Goal: Task Accomplishment & Management: Complete application form

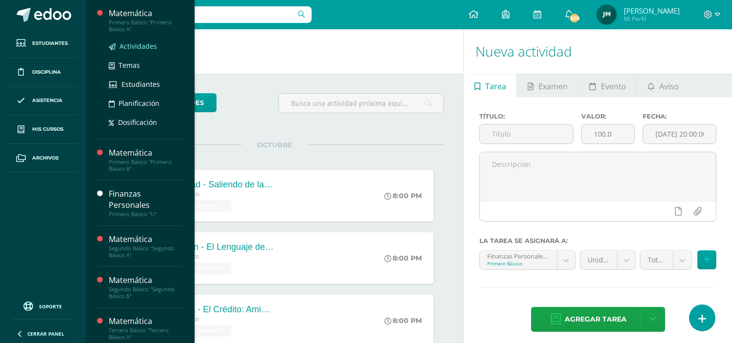
click at [133, 46] on span "Actividades" at bounding box center [138, 45] width 38 height 9
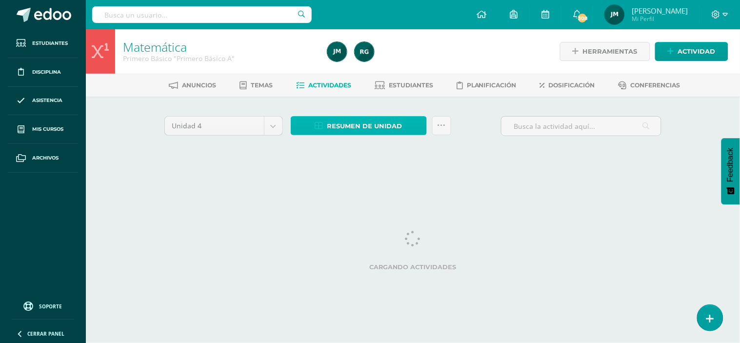
click at [363, 130] on span "Resumen de unidad" at bounding box center [364, 126] width 75 height 18
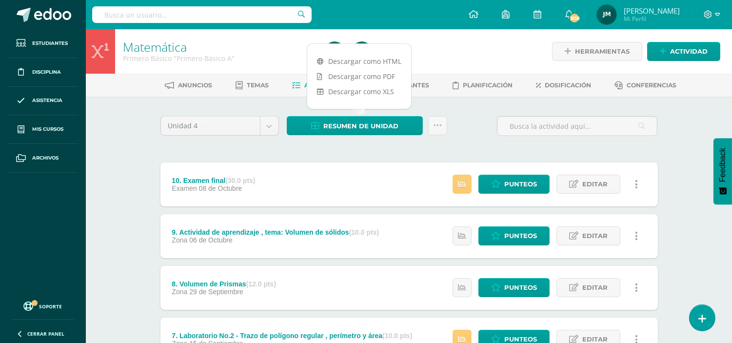
click at [230, 141] on div "Unidad 4 Unidad 1 Unidad 2 Unidad 3 Unidad 4" at bounding box center [220, 130] width 126 height 28
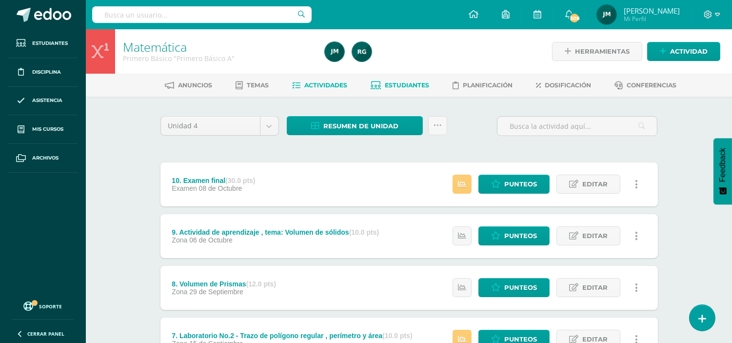
click at [402, 88] on span "Estudiantes" at bounding box center [407, 84] width 44 height 7
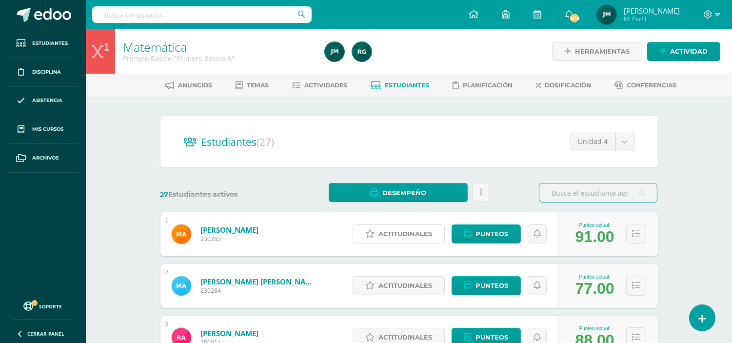
click at [401, 230] on span "Actitudinales" at bounding box center [405, 234] width 54 height 18
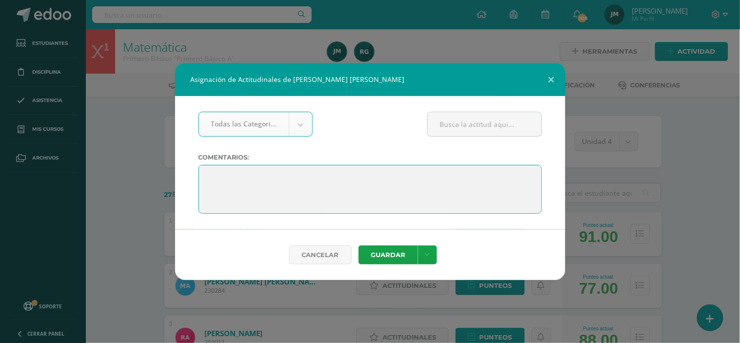
click at [264, 178] on textarea at bounding box center [369, 189] width 343 height 49
paste textarea "“Terminaste el ciclo con excelencia. Que estas vacaciones sean el premio a tu c…"
type textarea "“Terminaste el ciclo con excelencia. Que estas vacaciones sean el premio a tu c…"
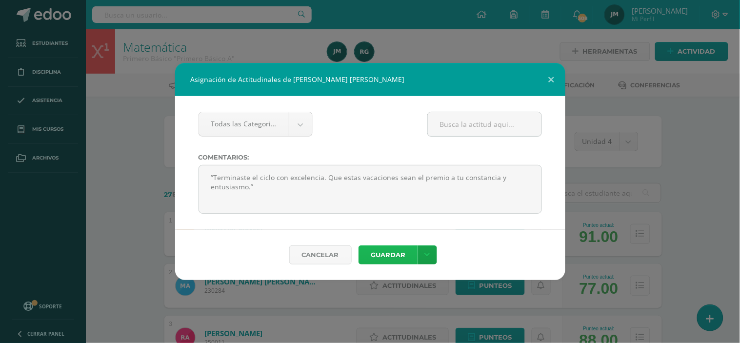
click at [382, 257] on button "Guardar" at bounding box center [387, 254] width 59 height 19
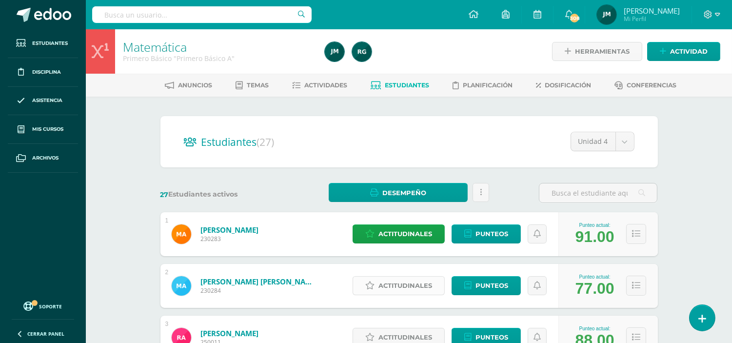
click at [391, 288] on span "Actitudinales" at bounding box center [405, 286] width 54 height 18
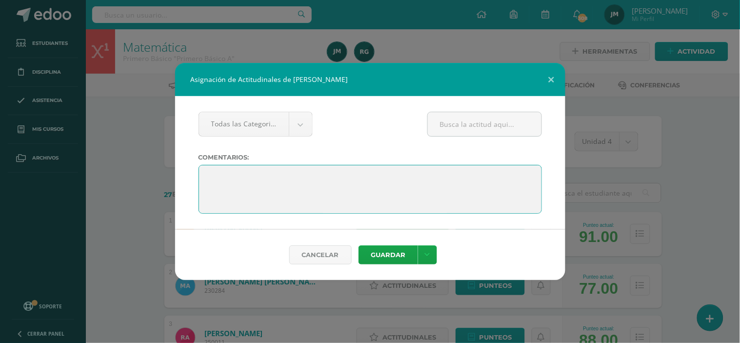
click at [286, 176] on textarea at bounding box center [369, 189] width 343 height 49
paste textarea "“Tu dedicación te llevó al éxito. Ahora sonríe, disfruta y celebra unas vacacio…"
type textarea "“Tu dedicación te llevó al éxito. Ahora sonríe, disfruta y celebra unas vacacio…"
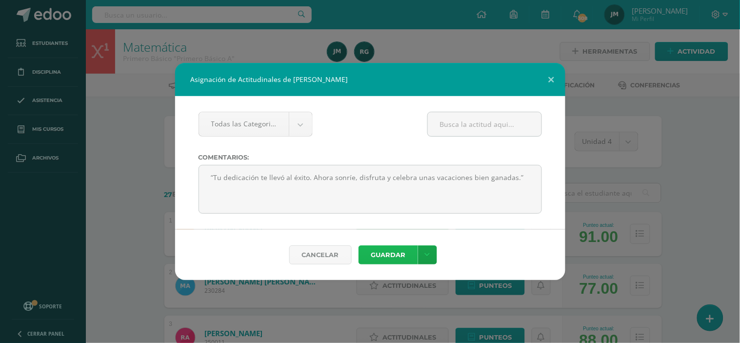
click at [396, 256] on button "Guardar" at bounding box center [387, 254] width 59 height 19
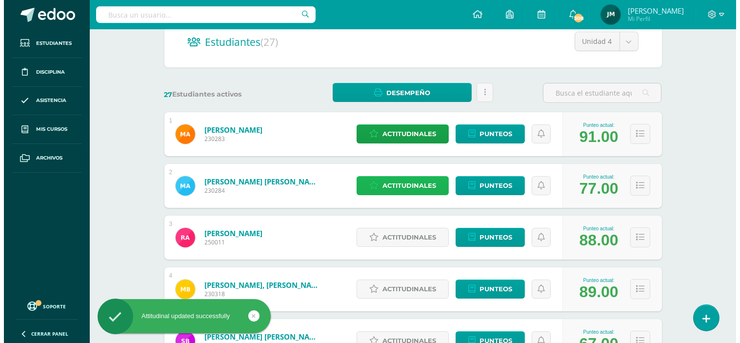
scroll to position [108, 0]
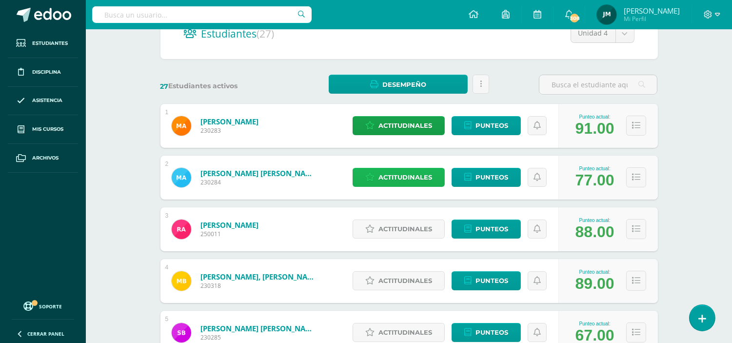
click at [407, 178] on span "Actitudinales" at bounding box center [405, 177] width 54 height 18
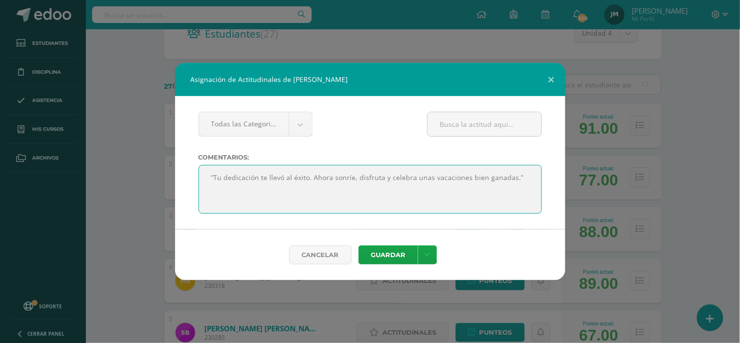
drag, startPoint x: 254, startPoint y: 175, endPoint x: 266, endPoint y: 188, distance: 17.9
click at [266, 188] on textarea at bounding box center [369, 189] width 343 height 49
paste textarea "abrió todas las puertas del éxito. Ahora es momento de disfrutar, sonreír y viv…"
type textarea "“Tu dedicación abrió todas las puertas del éxito. Ahora es momento de disfrutar…"
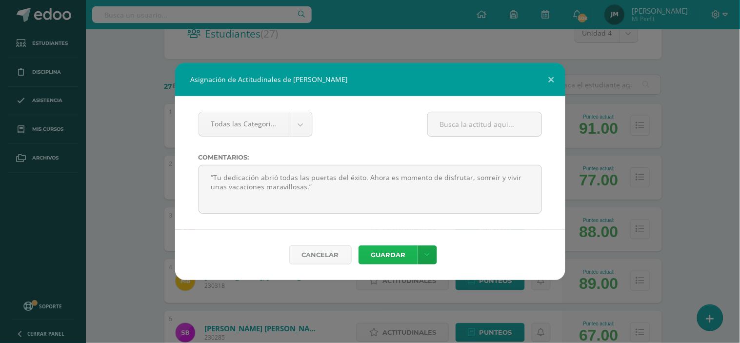
click at [389, 250] on button "Guardar" at bounding box center [387, 254] width 59 height 19
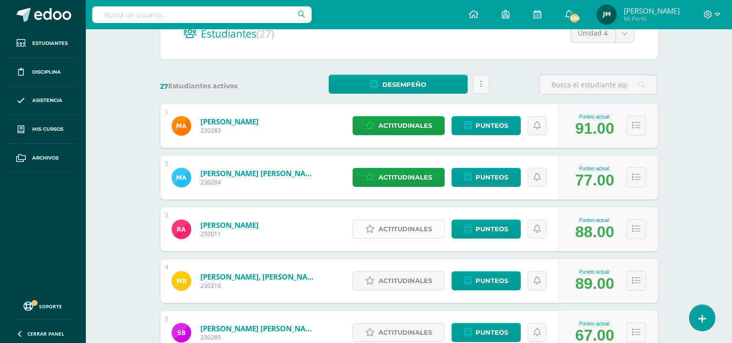
click at [391, 226] on span "Actitudinales" at bounding box center [405, 229] width 54 height 18
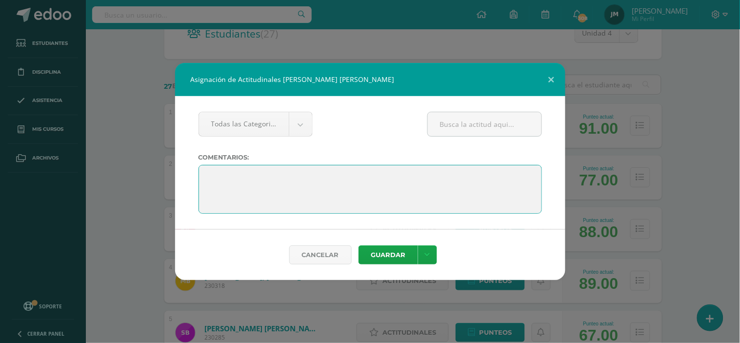
click at [348, 174] on textarea at bounding box center [369, 189] width 343 height 49
paste textarea "“Tu dedicación abrió todas las puertas del éxito. Ahora es momento de disfrutar…"
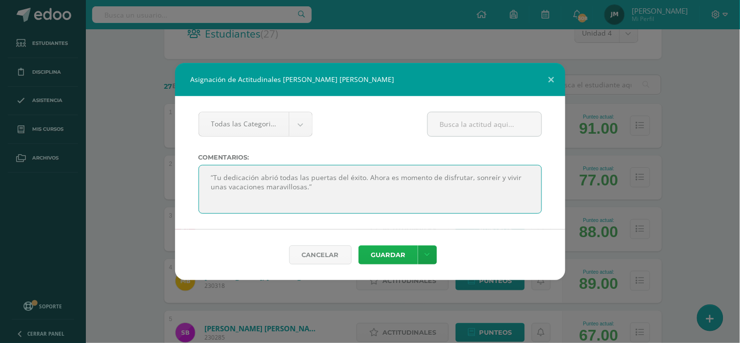
type textarea "“Tu dedicación abrió todas las puertas del éxito. Ahora es momento de disfrutar…"
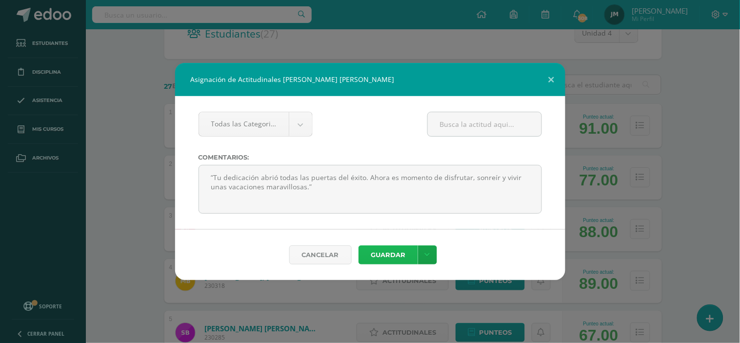
click at [396, 252] on button "Guardar" at bounding box center [387, 254] width 59 height 19
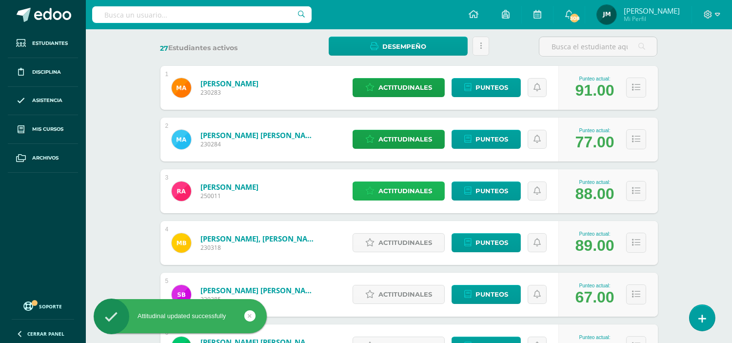
scroll to position [217, 0]
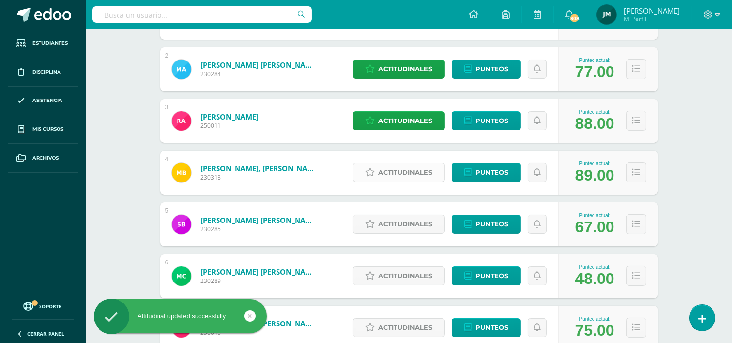
click at [388, 171] on span "Actitudinales" at bounding box center [405, 172] width 54 height 18
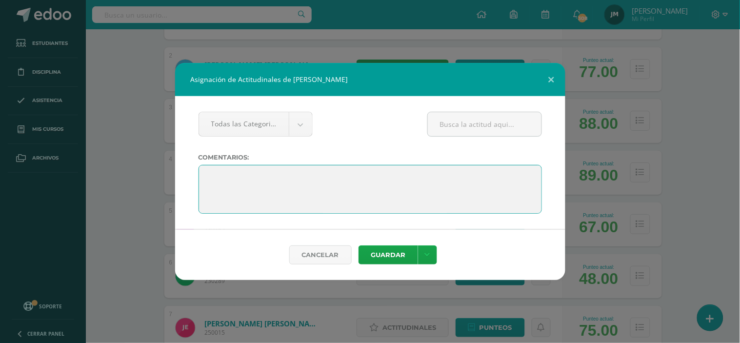
click at [350, 179] on textarea at bounding box center [369, 189] width 343 height 49
paste textarea "“Tu dedicación abrió todas las puertas del éxito. Ahora es momento de disfrutar…"
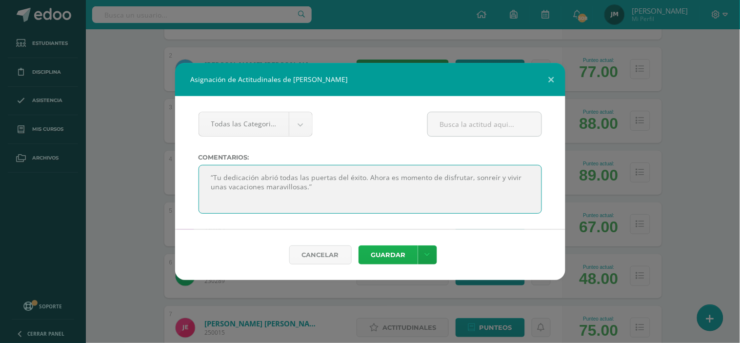
type textarea "“Tu dedicación abrió todas las puertas del éxito. Ahora es momento de disfrutar…"
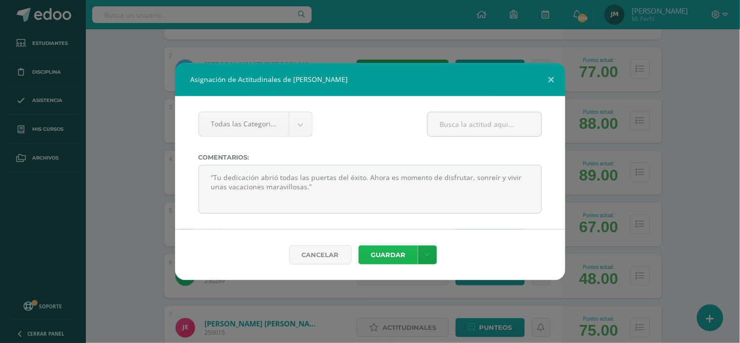
click at [384, 253] on button "Guardar" at bounding box center [387, 254] width 59 height 19
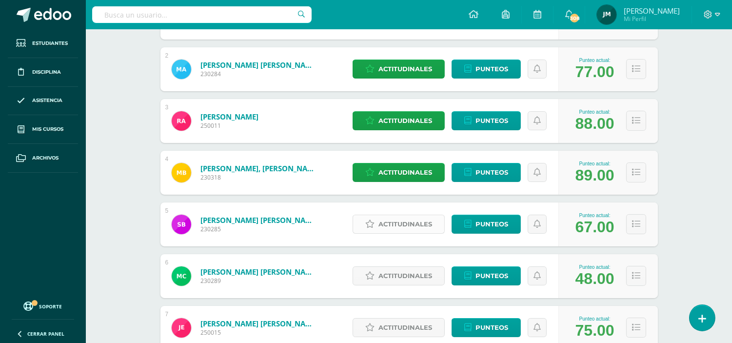
click at [395, 223] on span "Actitudinales" at bounding box center [405, 224] width 54 height 18
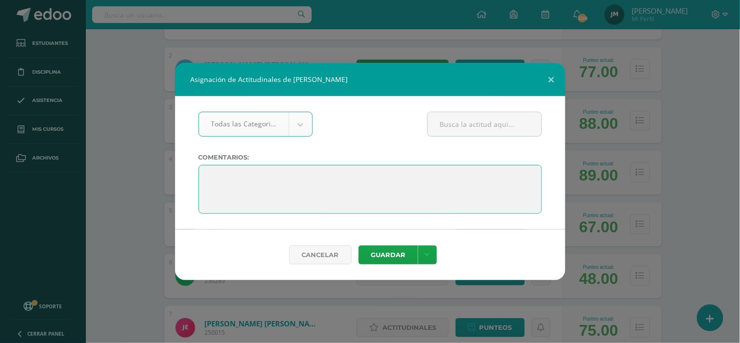
click at [330, 180] on textarea at bounding box center [369, 189] width 343 height 49
click at [332, 169] on textarea at bounding box center [369, 189] width 343 height 49
paste textarea "“Cada meta alcanzada merece una pausa feliz. Felicidades por tus clases aprobad…"
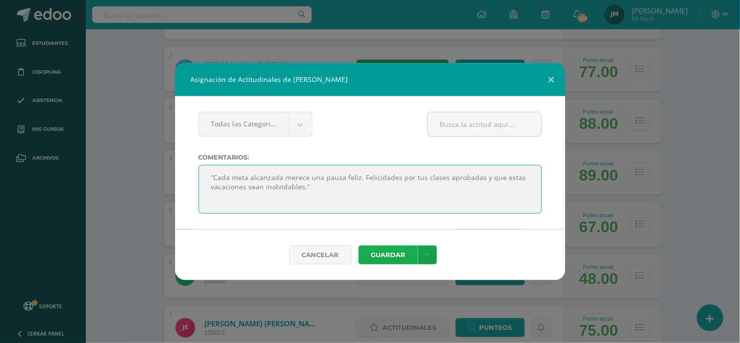
type textarea "“Cada meta alcanzada merece una pausa feliz. Felicidades por tus clases aprobad…"
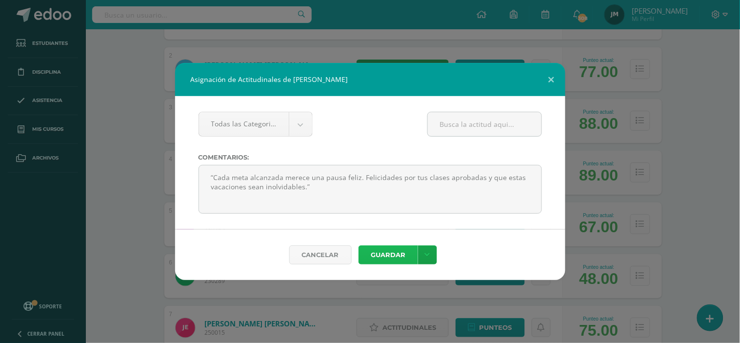
click at [389, 255] on button "Guardar" at bounding box center [387, 254] width 59 height 19
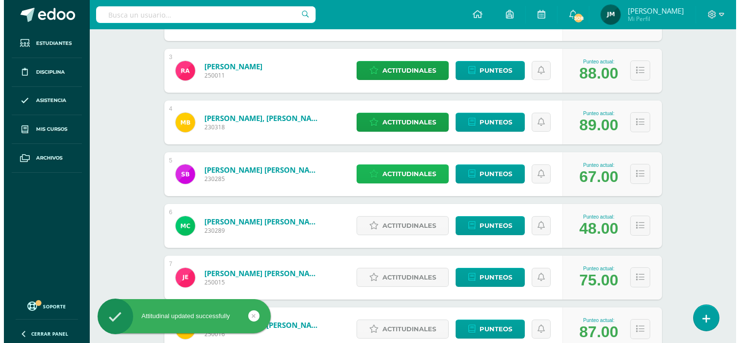
scroll to position [325, 0]
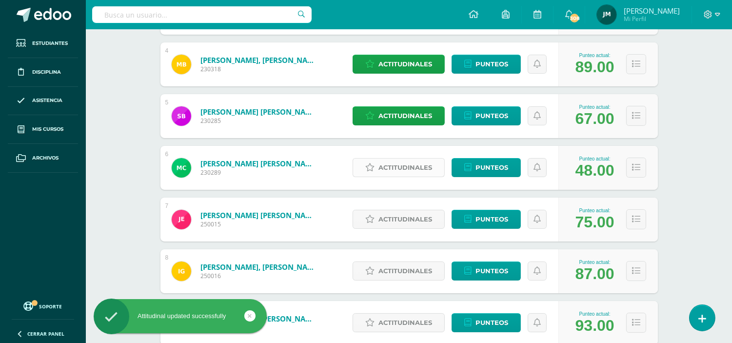
click at [397, 168] on span "Actitudinales" at bounding box center [405, 167] width 54 height 18
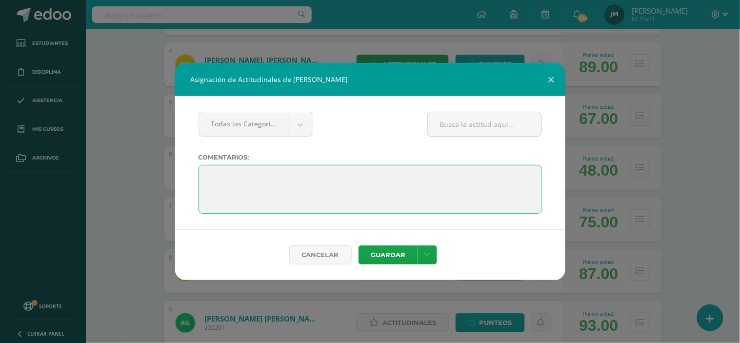
click at [289, 169] on textarea at bounding box center [369, 189] width 343 height 49
paste textarea "“Cada meta alcanzada merece una pausa feliz. Felicidades por tus clases aprobad…"
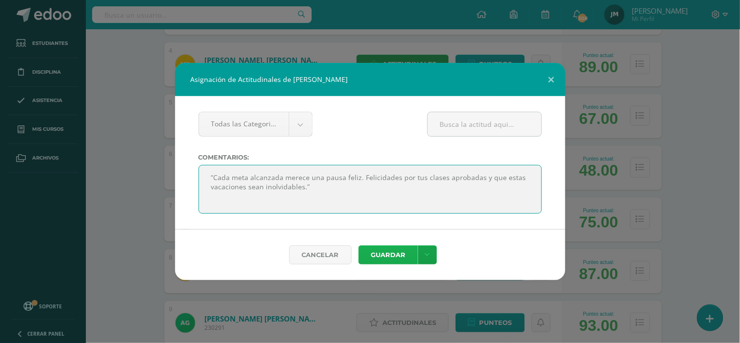
type textarea "“Cada meta alcanzada merece una pausa feliz. Felicidades por tus clases aprobad…"
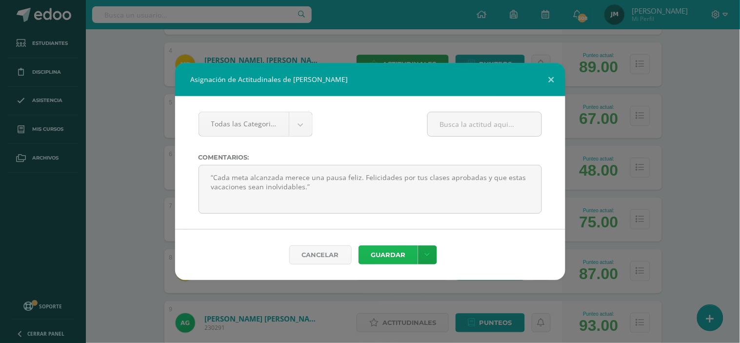
click at [396, 255] on button "Guardar" at bounding box center [387, 254] width 59 height 19
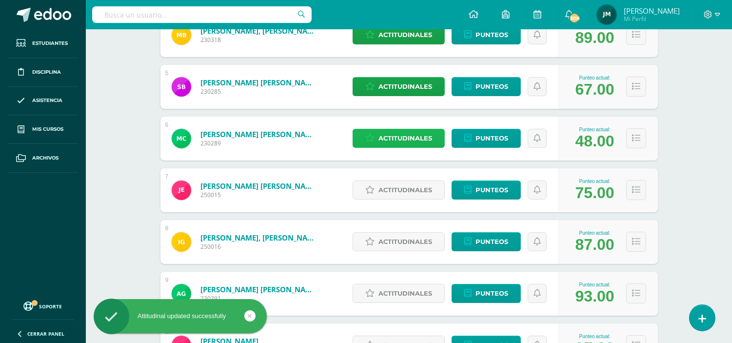
scroll to position [379, 0]
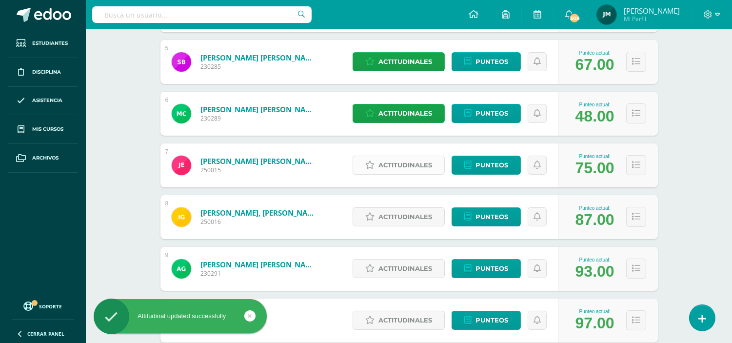
click at [391, 164] on span "Actitudinales" at bounding box center [405, 165] width 54 height 18
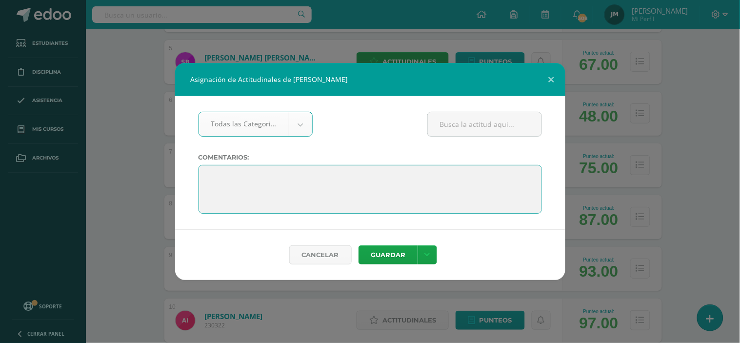
click at [304, 168] on textarea at bounding box center [369, 189] width 343 height 49
paste textarea "“Cada camino tiene su ritmo, lo importante es que sigas avanzando. Confío en qu…"
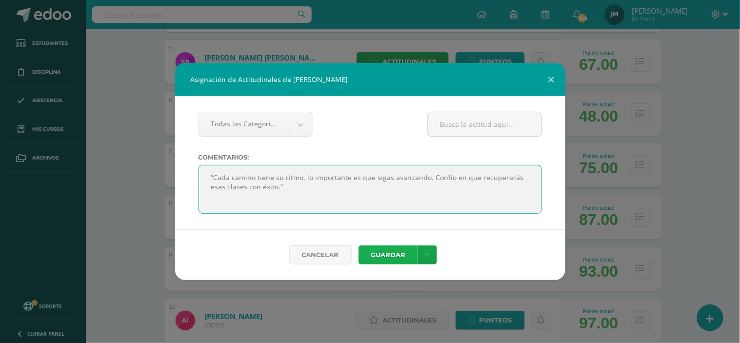
type textarea "“Cada camino tiene su ritmo, lo importante es que sigas avanzando. Confío en qu…"
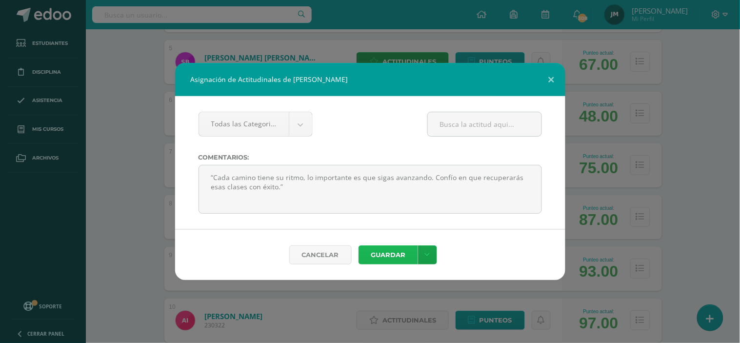
click at [401, 248] on button "Guardar" at bounding box center [387, 254] width 59 height 19
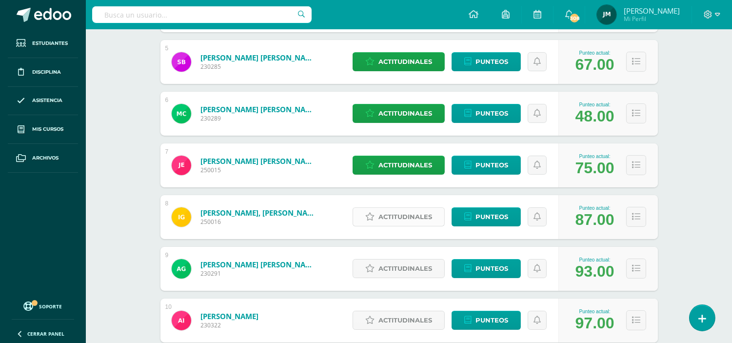
click at [394, 219] on span "Actitudinales" at bounding box center [405, 217] width 54 height 18
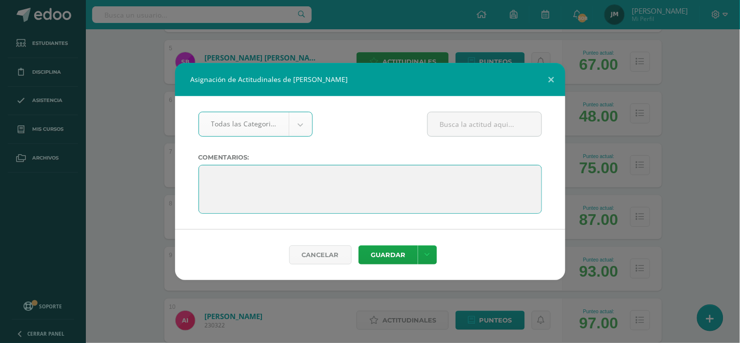
click at [386, 177] on textarea at bounding box center [369, 189] width 343 height 49
paste textarea "“Terminaste el ciclo con excelencia. Que estas vacaciones sean el premio a tu c…"
type textarea "“Terminaste el ciclo con excelencia. Que estas vacaciones sean el premio a tu c…"
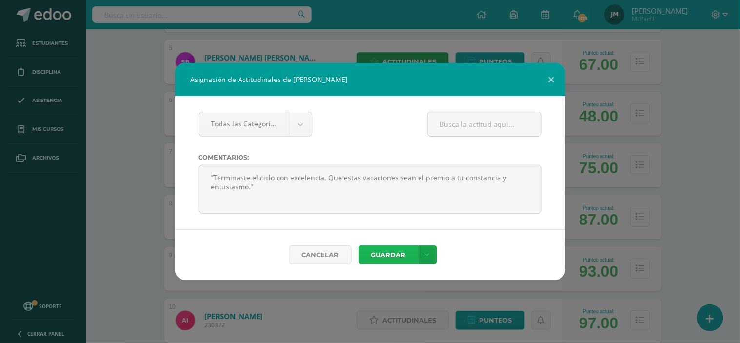
click at [391, 252] on button "Guardar" at bounding box center [387, 254] width 59 height 19
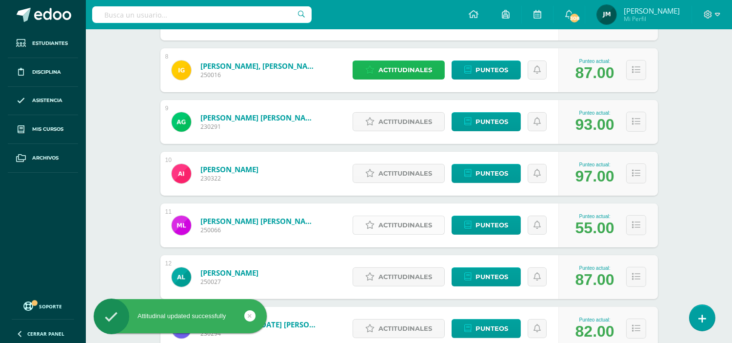
scroll to position [542, 0]
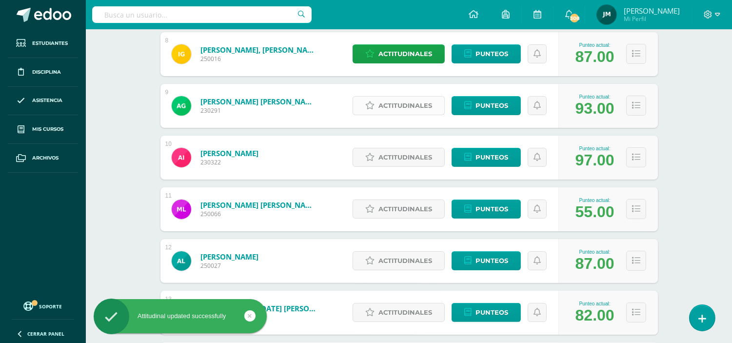
click at [402, 107] on span "Actitudinales" at bounding box center [405, 106] width 54 height 18
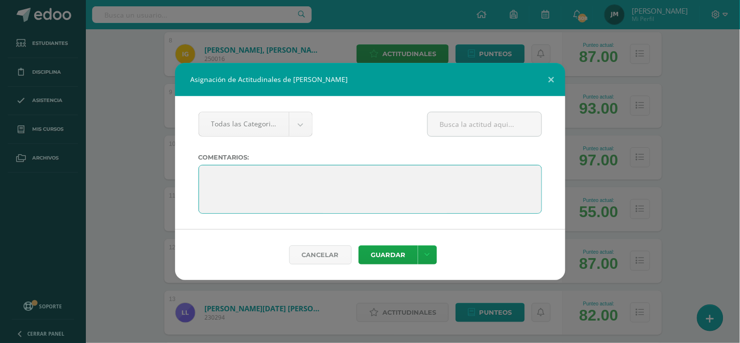
click at [374, 172] on textarea at bounding box center [369, 189] width 343 height 49
paste textarea "“Terminaste el ciclo con excelencia. Que estas vacaciones sean el premio a tu c…"
type textarea "“Terminaste el ciclo con excelencia. Que estas vacaciones sean el premio a tu c…"
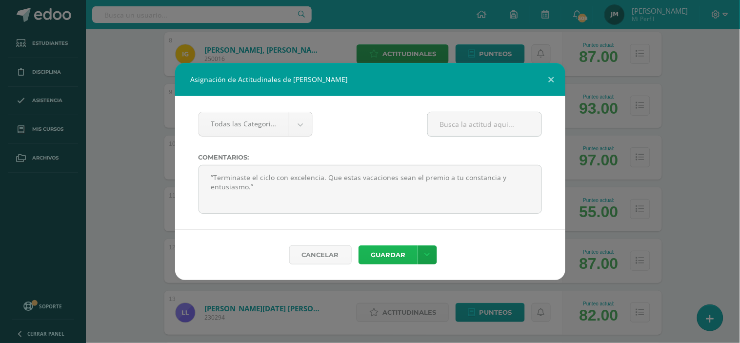
click at [395, 255] on button "Guardar" at bounding box center [387, 254] width 59 height 19
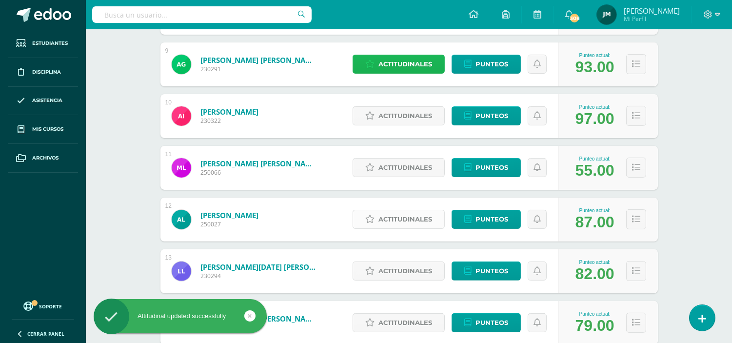
scroll to position [596, 0]
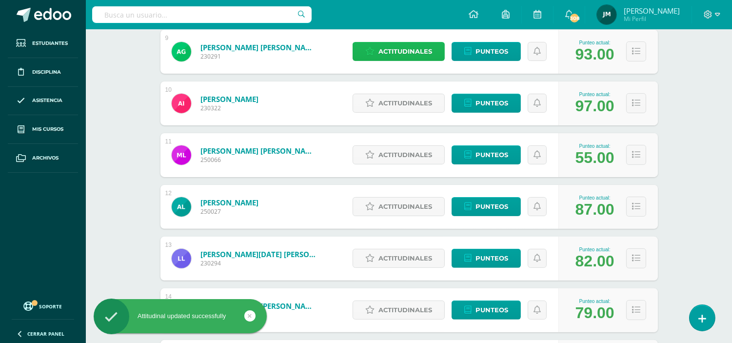
click at [391, 46] on span "Actitudinales" at bounding box center [405, 51] width 54 height 18
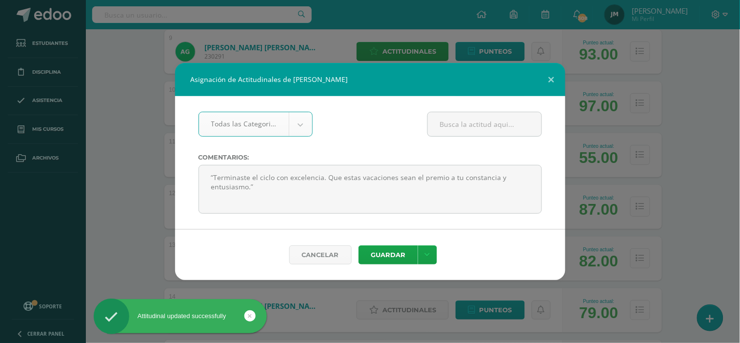
click at [123, 118] on div "Asignación de Actitudinales de [PERSON_NAME] Todas las Categorias Todas las Cat…" at bounding box center [370, 171] width 732 height 217
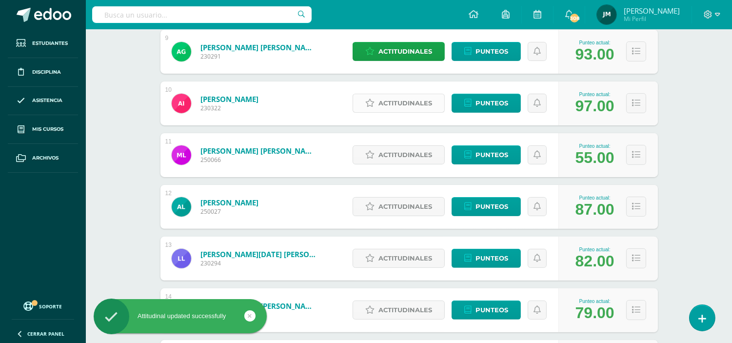
click at [398, 102] on span "Actitudinales" at bounding box center [405, 103] width 54 height 18
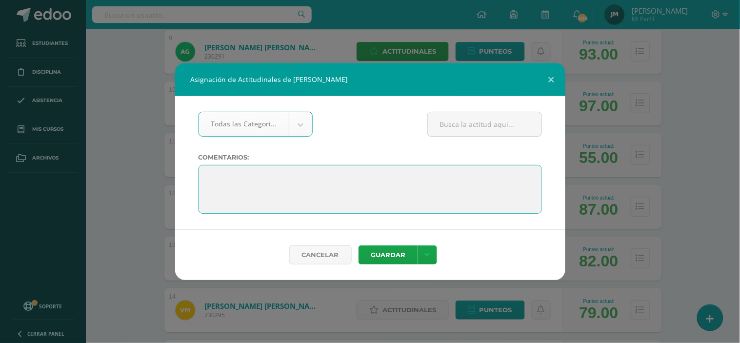
click at [344, 174] on textarea at bounding box center [369, 189] width 343 height 49
paste textarea "“Terminaste el ciclo con excelencia. Que estas vacaciones sean el premio a tu c…"
type textarea "“Terminaste el ciclo con excelencia. Que estas vacaciones sean el premio a tu c…"
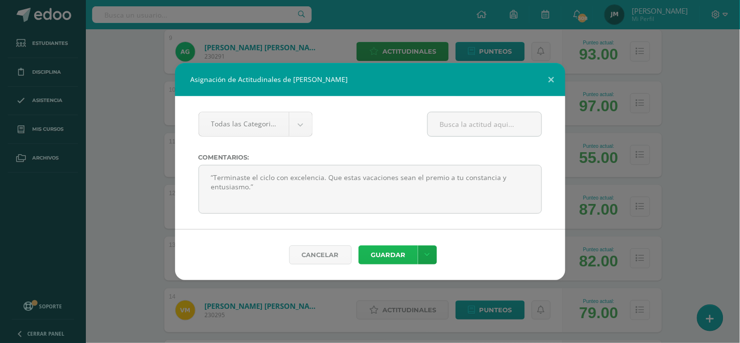
click at [373, 257] on button "Guardar" at bounding box center [387, 254] width 59 height 19
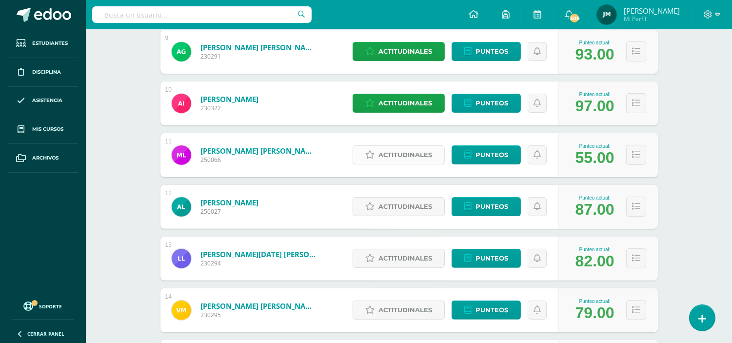
click at [401, 158] on span "Actitudinales" at bounding box center [405, 155] width 54 height 18
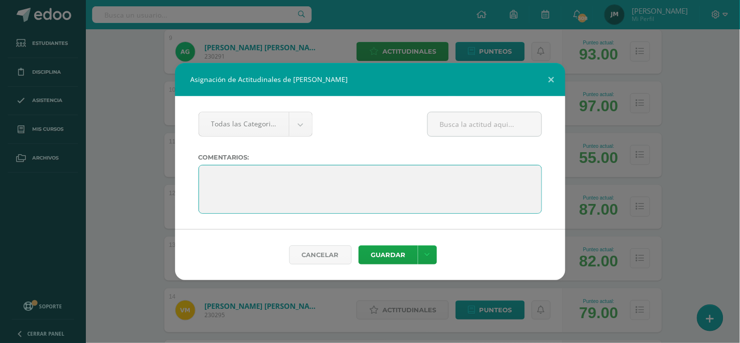
click at [379, 177] on textarea at bounding box center [369, 189] width 343 height 49
paste textarea "“Cada camino tiene su ritmo, lo importante es que sigas avanzando. Confío en qu…"
click at [265, 187] on textarea at bounding box center [369, 189] width 343 height 49
click at [282, 187] on textarea at bounding box center [369, 189] width 343 height 49
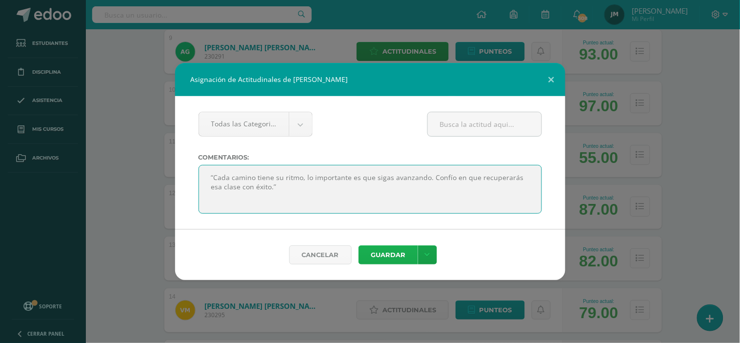
type textarea "“Cada camino tiene su ritmo, lo importante es que sigas avanzando. Confío en qu…"
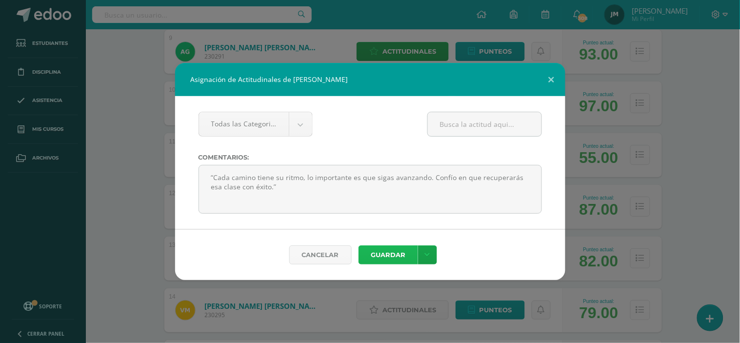
click at [379, 260] on button "Guardar" at bounding box center [387, 254] width 59 height 19
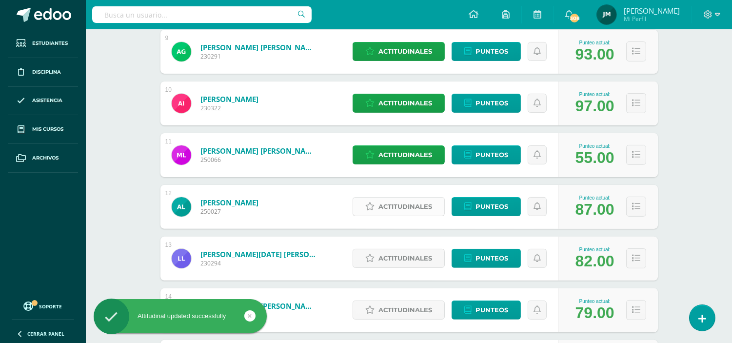
click at [412, 208] on span "Actitudinales" at bounding box center [405, 207] width 54 height 18
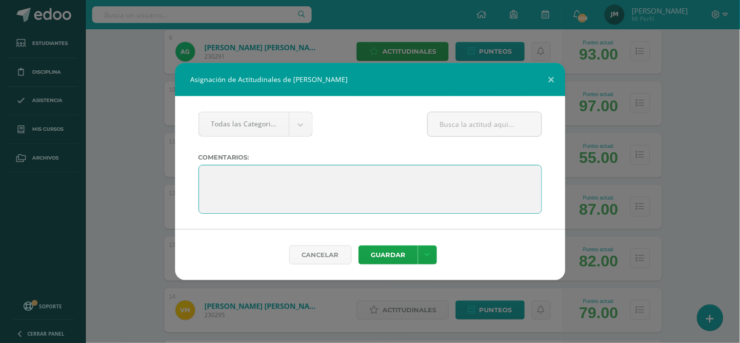
click at [354, 179] on textarea at bounding box center [369, 189] width 343 height 49
paste textarea "“Aprobar todas tus clases es un logro que habla de tu compromiso. Que estas vac…"
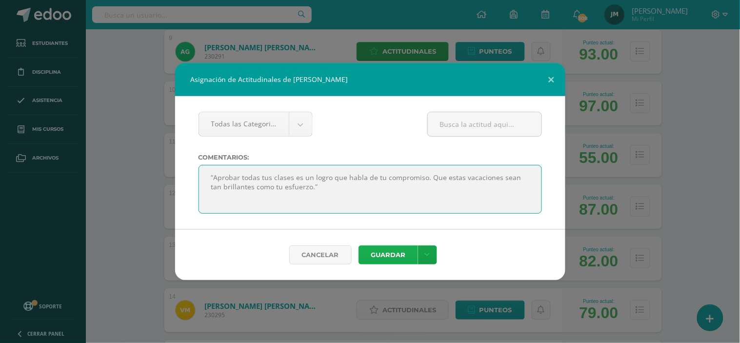
type textarea "“Aprobar todas tus clases es un logro que habla de tu compromiso. Que estas vac…"
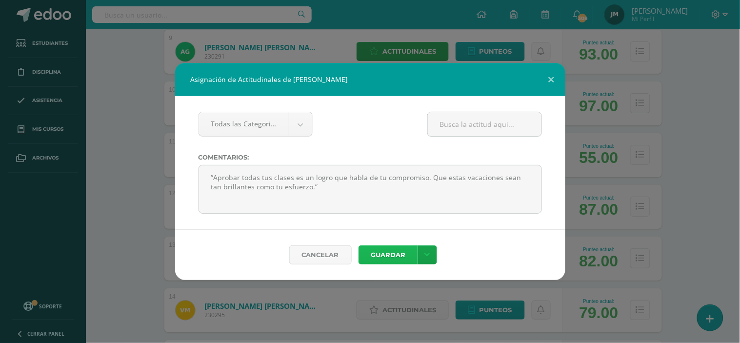
click at [386, 256] on button "Guardar" at bounding box center [387, 254] width 59 height 19
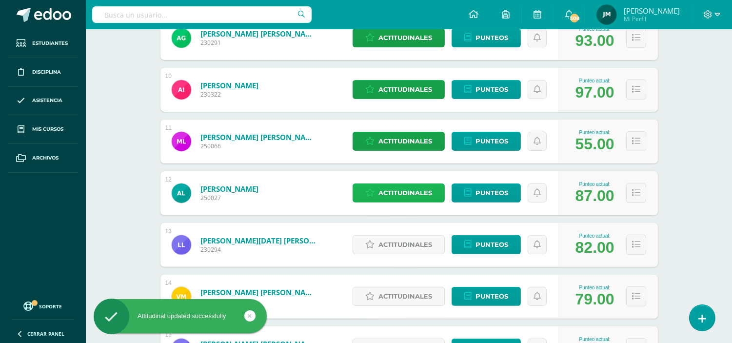
scroll to position [704, 0]
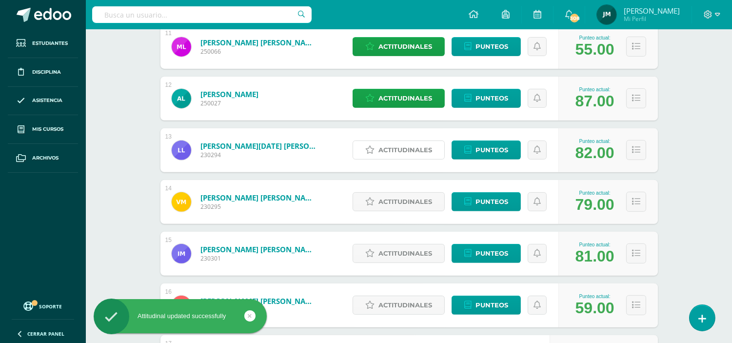
click at [381, 149] on span "Actitudinales" at bounding box center [405, 150] width 54 height 18
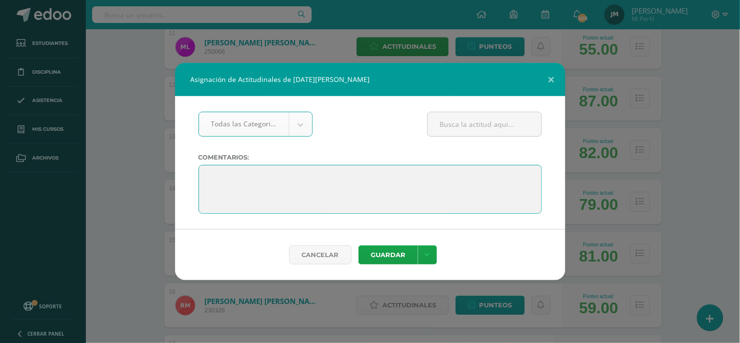
click at [347, 178] on textarea at bounding box center [369, 189] width 343 height 49
paste textarea "“Aprobar todas tus clases es un logro que habla de tu compromiso. Que estas vac…"
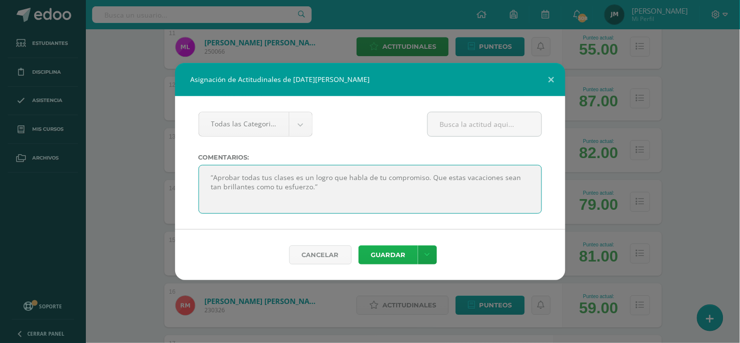
type textarea "“Aprobar todas tus clases es un logro que habla de tu compromiso. Que estas vac…"
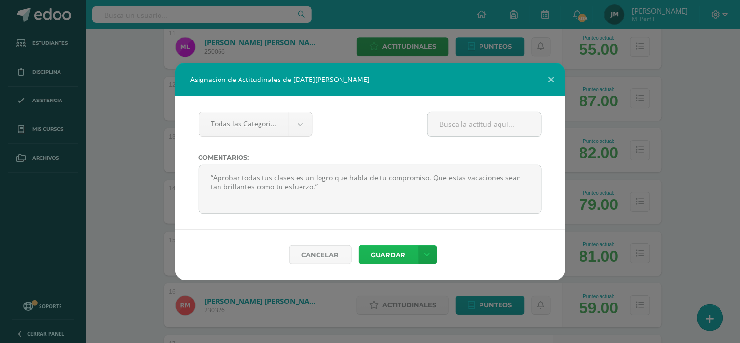
click at [394, 251] on button "Guardar" at bounding box center [387, 254] width 59 height 19
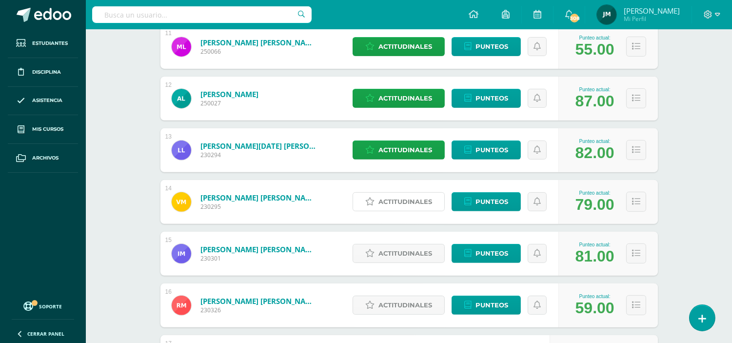
click at [391, 200] on span "Actitudinales" at bounding box center [405, 202] width 54 height 18
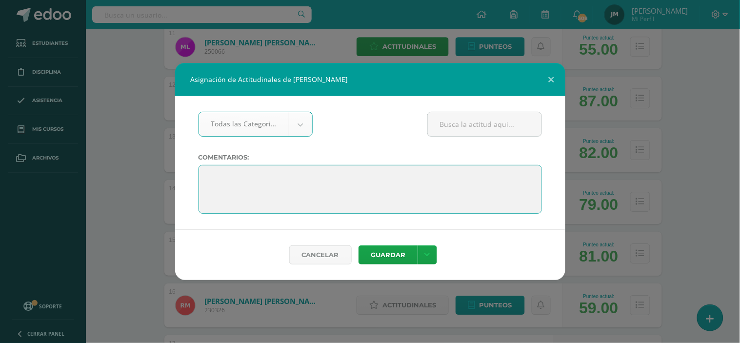
click at [351, 174] on textarea at bounding box center [369, 189] width 343 height 49
paste textarea "“Aprobar todas tus clases es un logro que habla de tu compromiso. Que estas vac…"
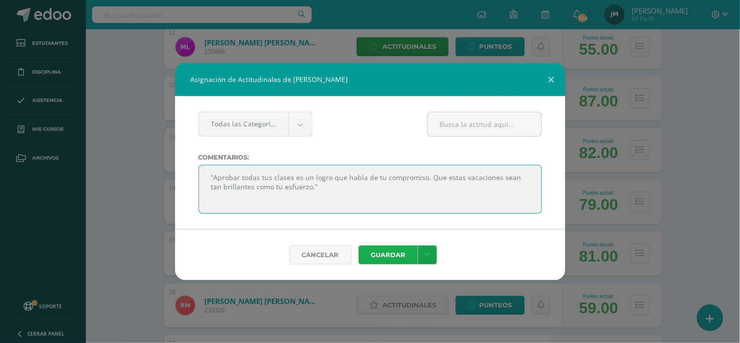
type textarea "“Aprobar todas tus clases es un logro que habla de tu compromiso. Que estas vac…"
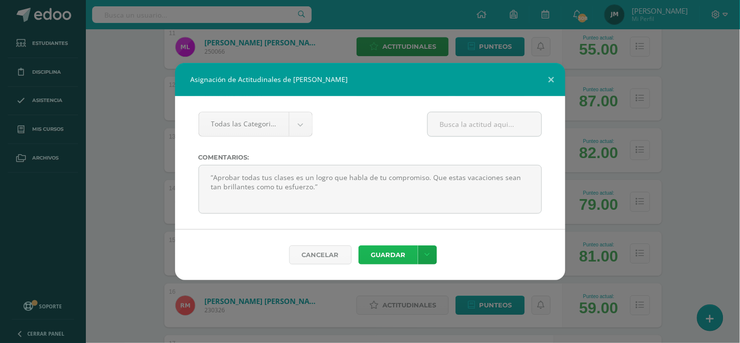
click at [377, 253] on button "Guardar" at bounding box center [387, 254] width 59 height 19
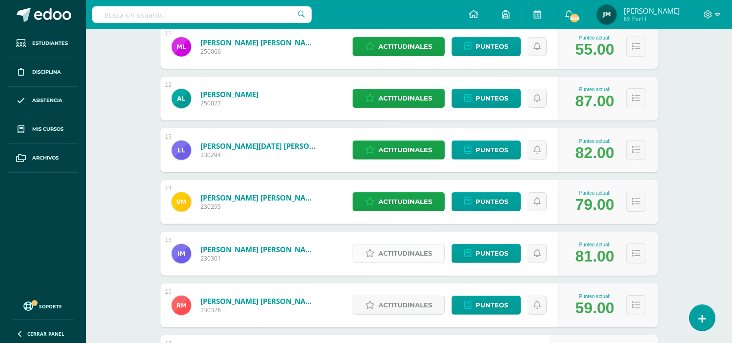
click at [392, 256] on span "Actitudinales" at bounding box center [405, 253] width 54 height 18
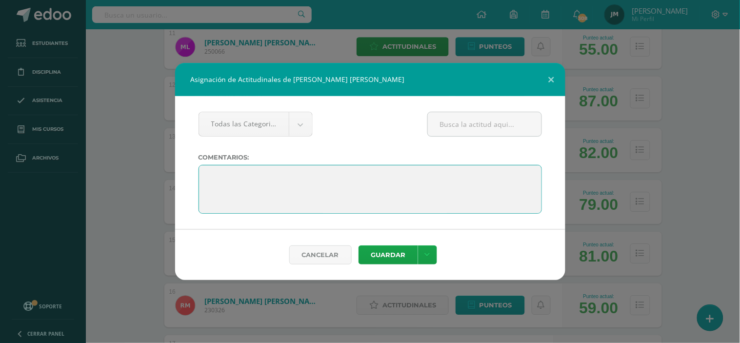
click at [349, 174] on textarea at bounding box center [369, 189] width 343 height 49
paste textarea "“Aprobar todas tus clases es un logro que habla de tu compromiso. Que estas vac…"
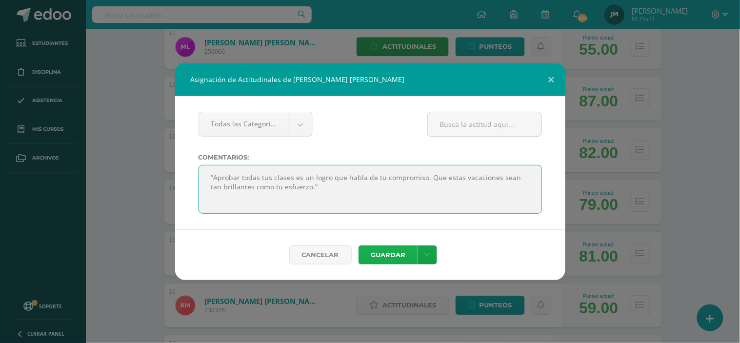
type textarea "“Aprobar todas tus clases es un logro que habla de tu compromiso. Que estas vac…"
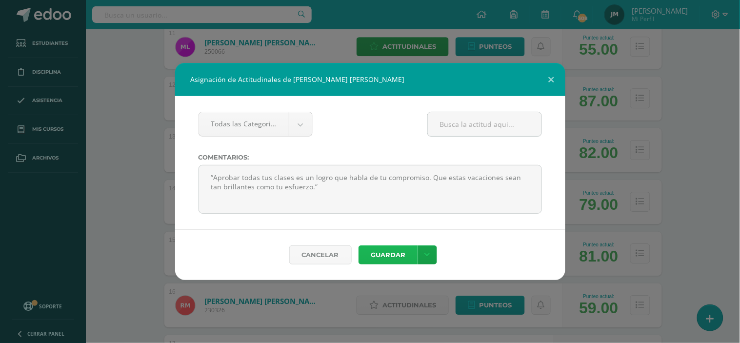
click at [386, 254] on button "Guardar" at bounding box center [387, 254] width 59 height 19
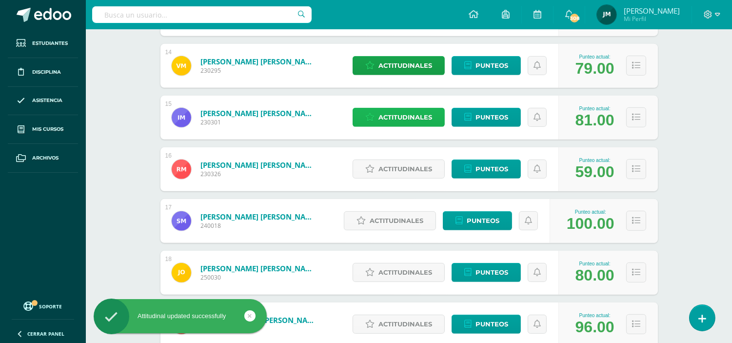
scroll to position [867, 0]
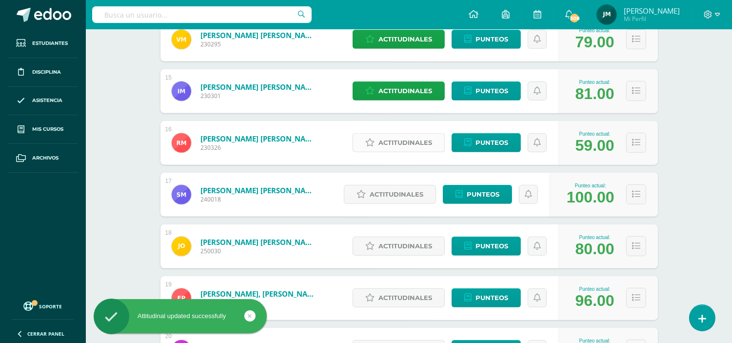
click at [383, 142] on span "Actitudinales" at bounding box center [405, 143] width 54 height 18
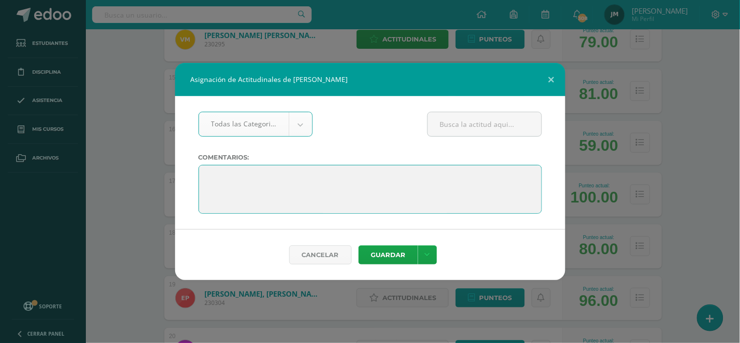
click at [335, 177] on textarea at bounding box center [369, 189] width 343 height 49
paste textarea "“Cada camino tiene su ritmo, lo importante es que sigas avanzando. Confío en qu…"
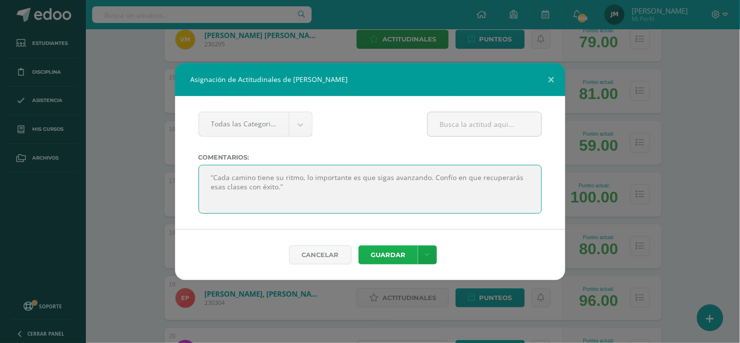
type textarea "“Cada camino tiene su ritmo, lo importante es que sigas avanzando. Confío en qu…"
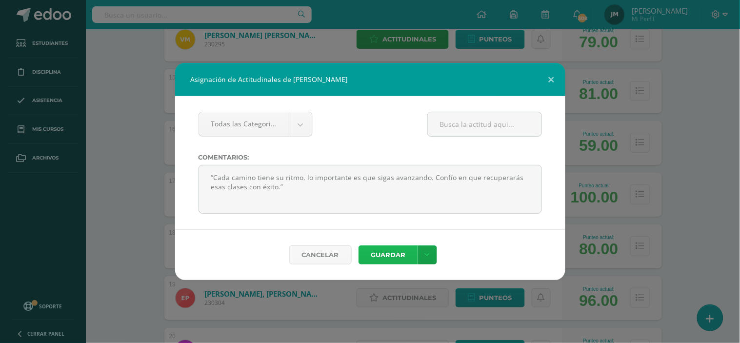
click at [384, 259] on button "Guardar" at bounding box center [387, 254] width 59 height 19
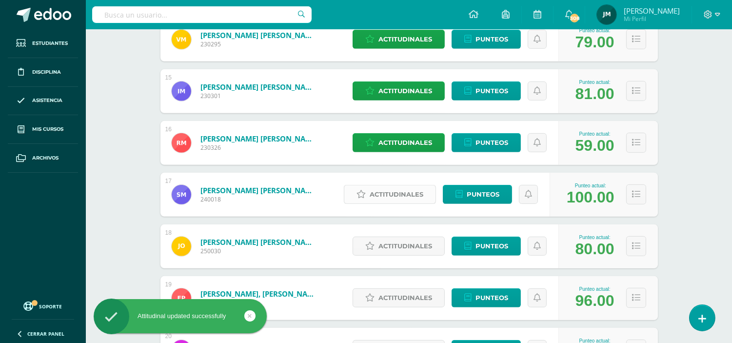
click at [397, 192] on span "Actitudinales" at bounding box center [397, 194] width 54 height 18
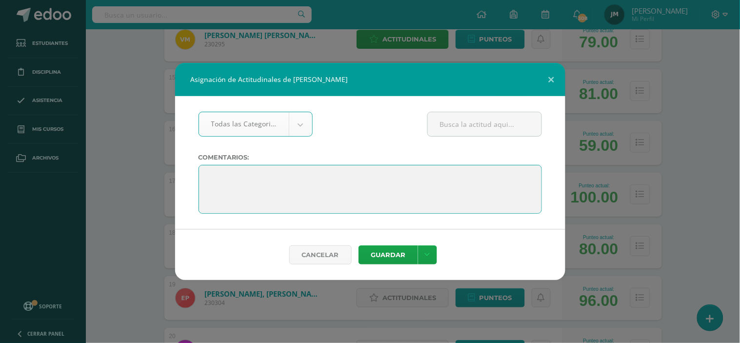
click at [298, 173] on textarea at bounding box center [369, 189] width 343 height 49
paste textarea "“Terminaste el ciclo con excelencia. Que estas vacaciones sean el premio a tu c…"
type textarea "“Terminaste el ciclo con excelencia. Que estas vacaciones sean el premio a tu c…"
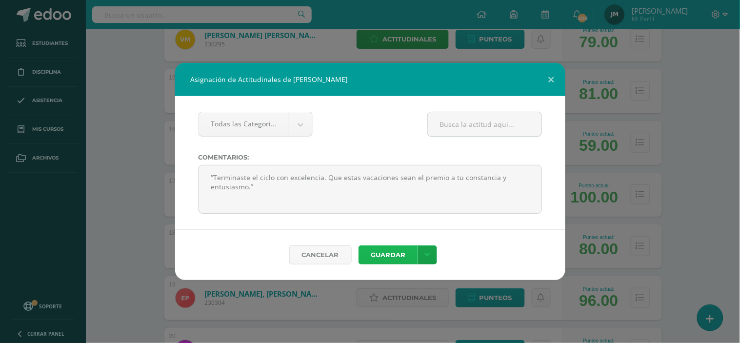
click at [379, 251] on button "Guardar" at bounding box center [387, 254] width 59 height 19
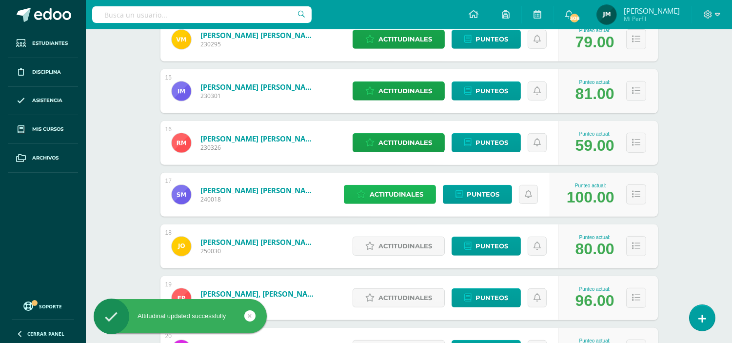
click at [407, 197] on span "Actitudinales" at bounding box center [397, 194] width 54 height 18
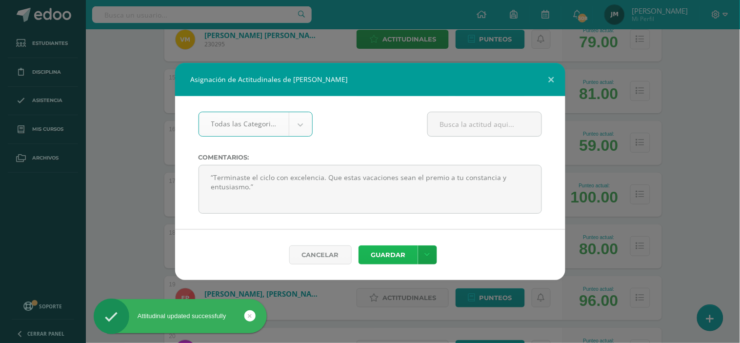
click at [400, 250] on button "Guardar" at bounding box center [387, 254] width 59 height 19
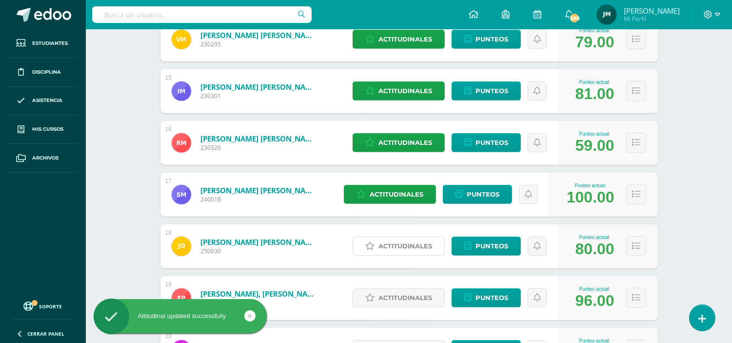
click at [399, 244] on span "Actitudinales" at bounding box center [405, 246] width 54 height 18
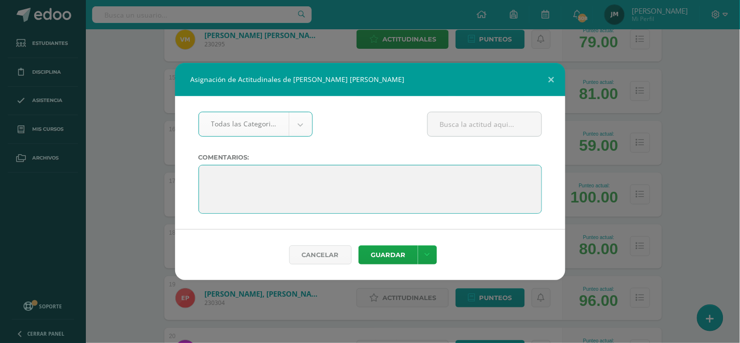
click at [329, 171] on textarea at bounding box center [369, 189] width 343 height 49
paste textarea "“Terminaste el ciclo con excelencia. Que estas vacaciones sean el premio a tu c…"
type textarea "“Terminaste el ciclo con excelencia. Que estas vacaciones sean el premio a tu c…"
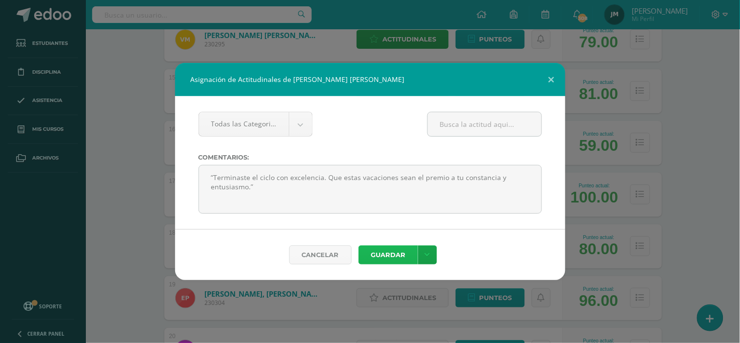
click at [386, 254] on button "Guardar" at bounding box center [387, 254] width 59 height 19
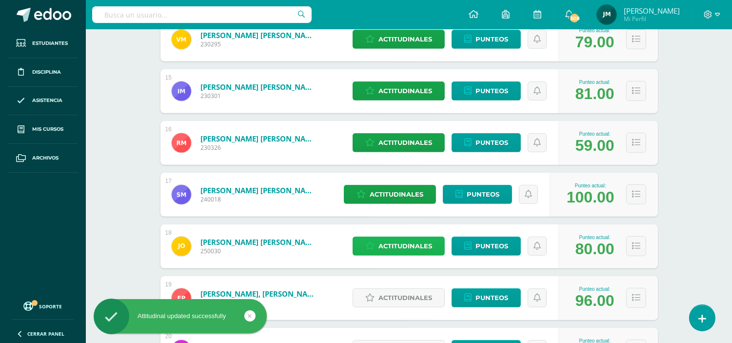
scroll to position [975, 0]
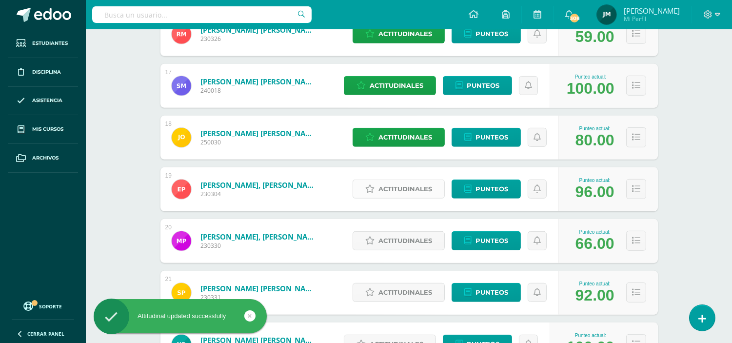
click at [383, 187] on span "Actitudinales" at bounding box center [405, 189] width 54 height 18
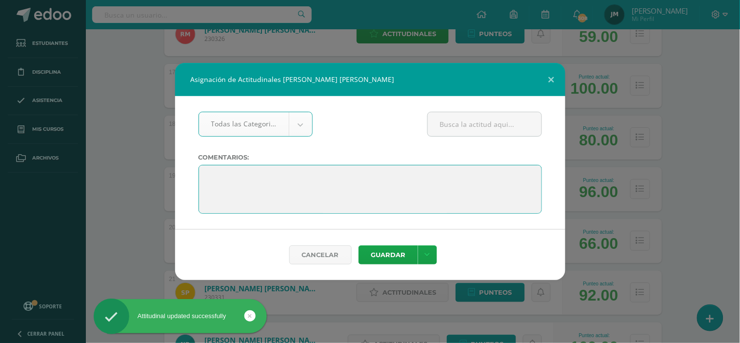
click at [368, 179] on textarea at bounding box center [369, 189] width 343 height 49
paste textarea "“Terminaste el ciclo con excelencia. Que estas vacaciones sean el premio a tu c…"
type textarea "“Terminaste el ciclo con excelencia. Que estas vacaciones sean el premio a tu c…"
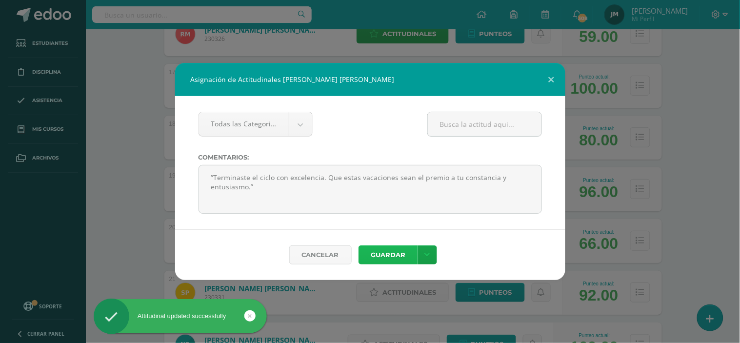
click at [397, 260] on button "Guardar" at bounding box center [387, 254] width 59 height 19
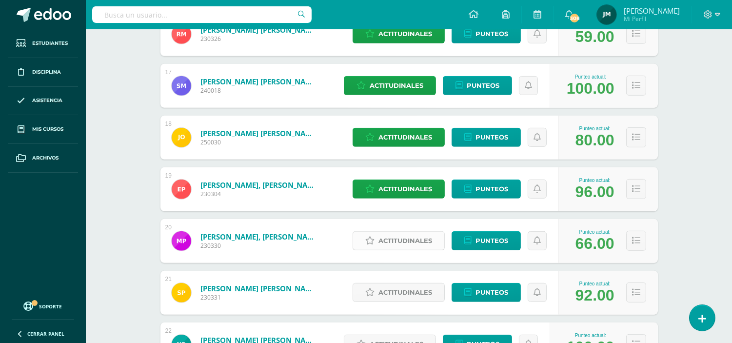
click at [412, 242] on span "Actitudinales" at bounding box center [405, 241] width 54 height 18
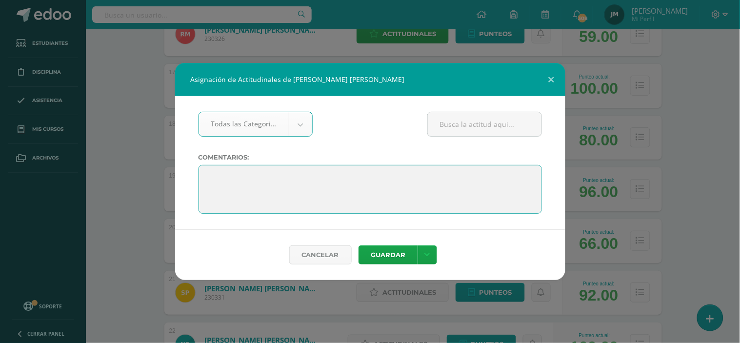
click at [327, 176] on textarea at bounding box center [369, 189] width 343 height 49
paste textarea "Tu esfuerzo dio frutos y lo lograste todo con éxito. Ahora disfruta unas vacaci…"
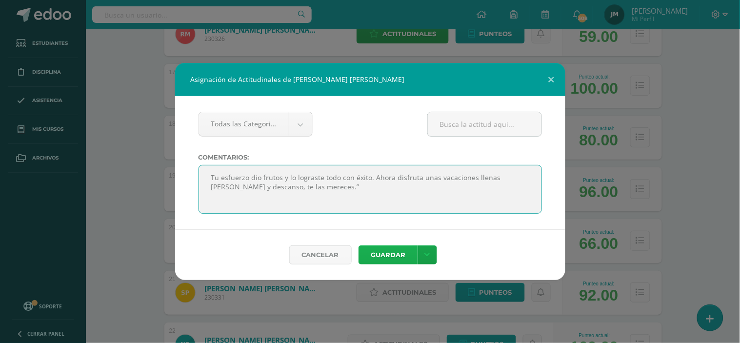
type textarea "Tu esfuerzo dio frutos y lo lograste todo con éxito. Ahora disfruta unas vacaci…"
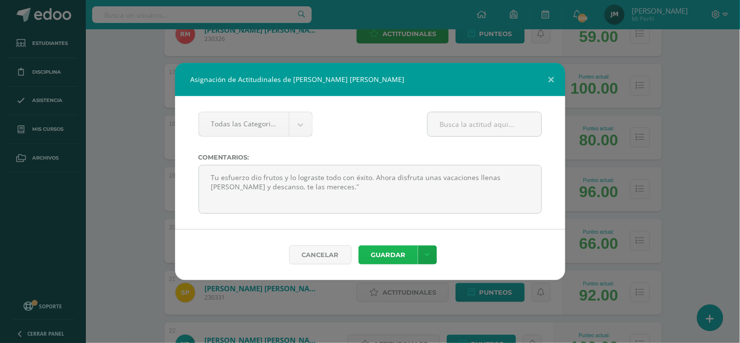
click at [384, 252] on button "Guardar" at bounding box center [387, 254] width 59 height 19
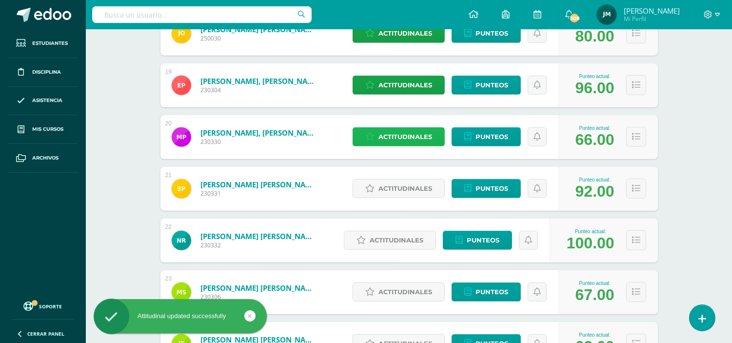
scroll to position [1084, 0]
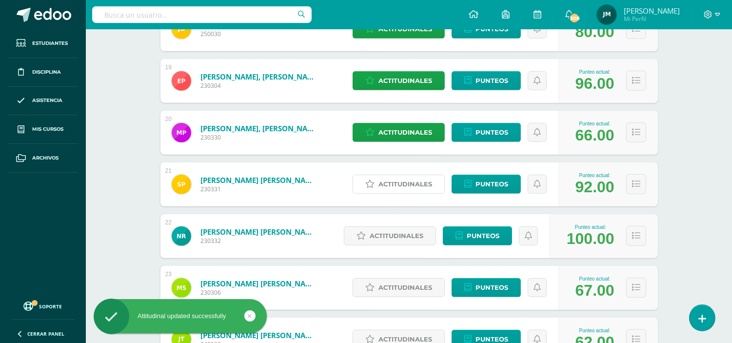
click at [393, 183] on span "Actitudinales" at bounding box center [405, 184] width 54 height 18
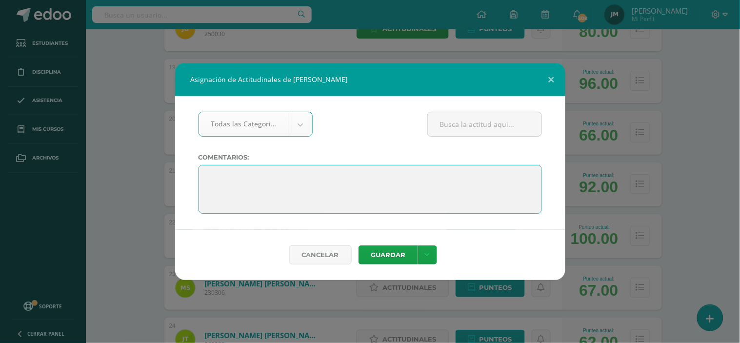
click at [356, 177] on textarea at bounding box center [369, 189] width 343 height 49
paste textarea "Tu esfuerzo dio frutos y lo lograste todo con éxito. Ahora disfruta unas vacaci…"
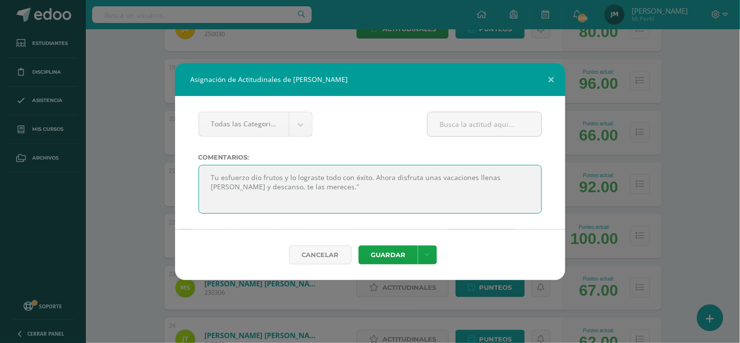
type textarea "Tu esfuerzo dio frutos y lo lograste todo con éxito. Ahora disfruta unas vacaci…"
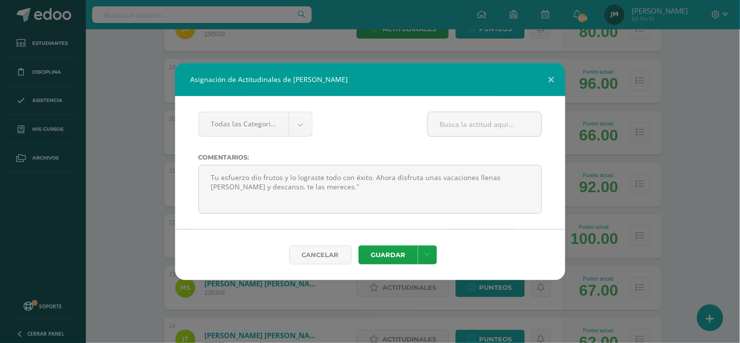
click at [379, 241] on div "Cancelar [GEOGRAPHIC_DATA] Guardar y poblar en todos mis cursos" at bounding box center [370, 254] width 390 height 51
click at [379, 249] on button "Guardar" at bounding box center [387, 254] width 59 height 19
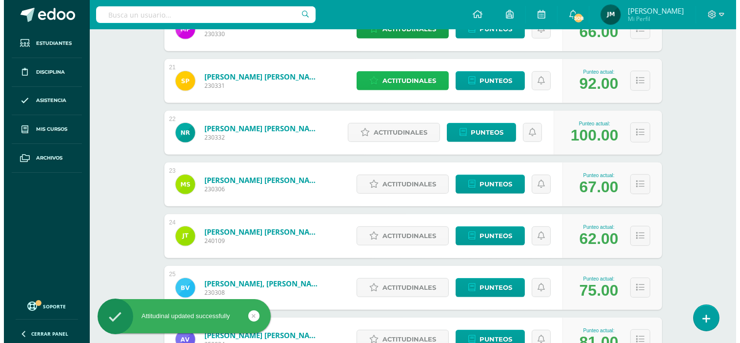
scroll to position [1192, 0]
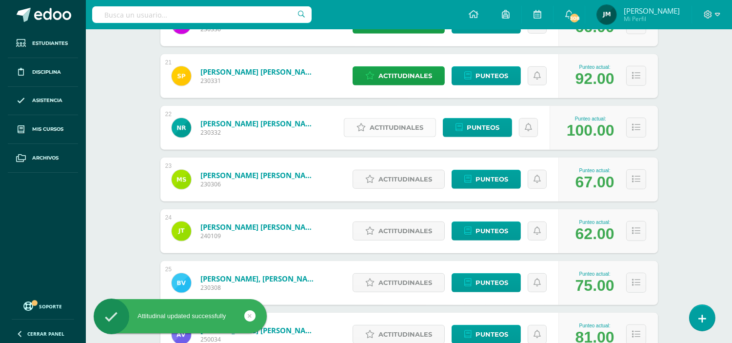
click at [389, 125] on span "Actitudinales" at bounding box center [397, 128] width 54 height 18
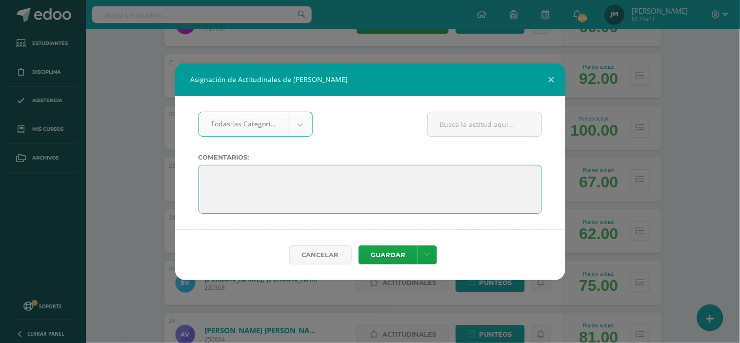
click at [325, 171] on textarea at bounding box center [369, 189] width 343 height 49
paste textarea "“Terminaste el ciclo con excelencia. Que estas vacaciones sean el premio a tu c…"
type textarea "“Terminaste el ciclo con excelencia. Que estas vacaciones sean el premio a tu c…"
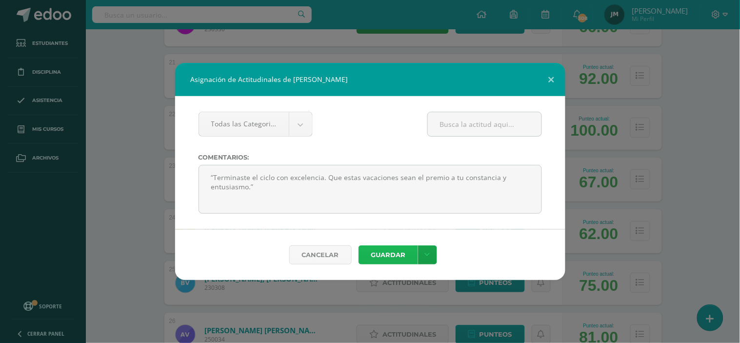
click at [378, 247] on button "Guardar" at bounding box center [387, 254] width 59 height 19
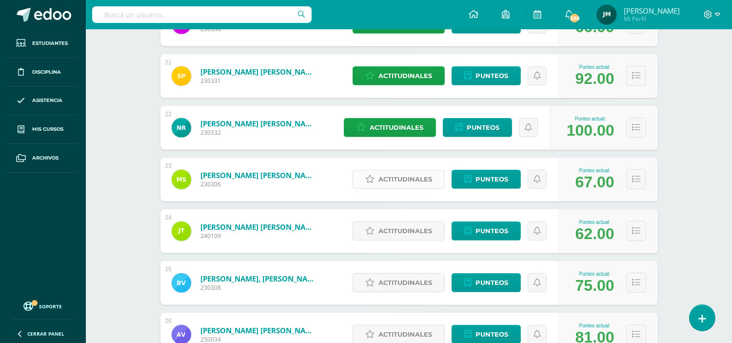
click at [393, 174] on span "Actitudinales" at bounding box center [405, 179] width 54 height 18
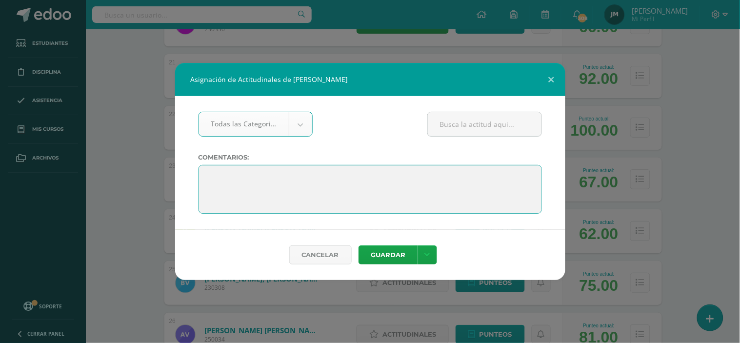
click at [368, 183] on textarea at bounding box center [369, 189] width 343 height 49
paste textarea "“Tu esfuerzo dio frutos y lo lograste todo con éxito. Ahora disfruta unas vacac…"
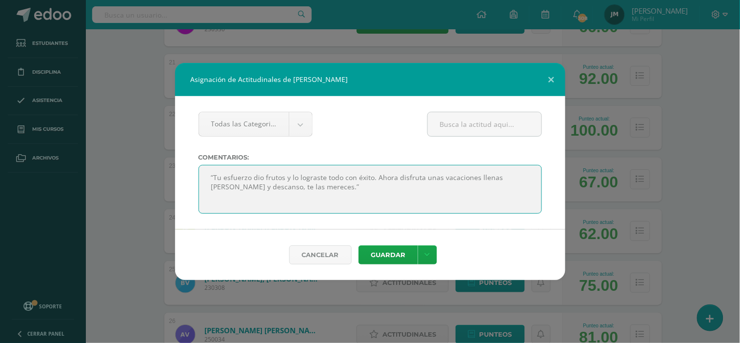
drag, startPoint x: 370, startPoint y: 199, endPoint x: 234, endPoint y: 186, distance: 136.2
click at [234, 186] on textarea at bounding box center [369, 189] width 343 height 49
click at [267, 194] on textarea at bounding box center [369, 189] width 343 height 49
drag, startPoint x: 261, startPoint y: 184, endPoint x: 267, endPoint y: 175, distance: 11.6
click at [262, 184] on textarea at bounding box center [369, 189] width 343 height 49
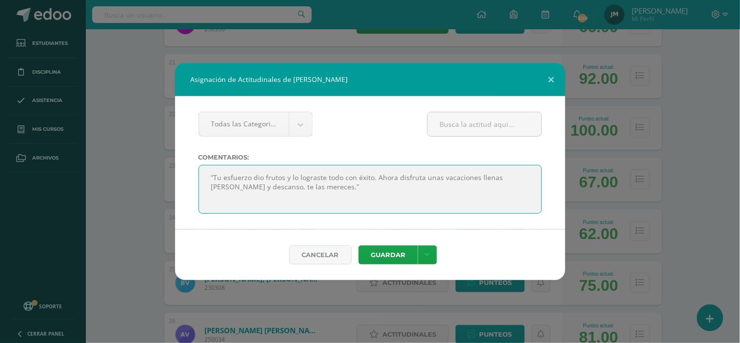
click at [270, 168] on textarea at bounding box center [369, 189] width 343 height 49
paste textarea "“Tu esfuerzo dio frutos y lo lograste todo con éxito. Ahora disfruta unas vacac…"
drag, startPoint x: 254, startPoint y: 196, endPoint x: 369, endPoint y: 206, distance: 115.1
click at [369, 206] on textarea at bounding box center [369, 189] width 343 height 49
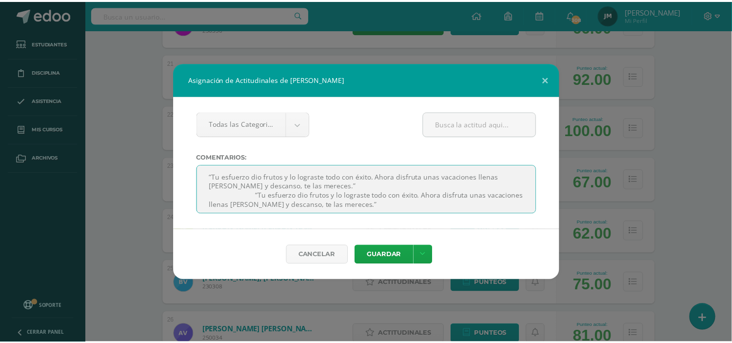
scroll to position [0, 0]
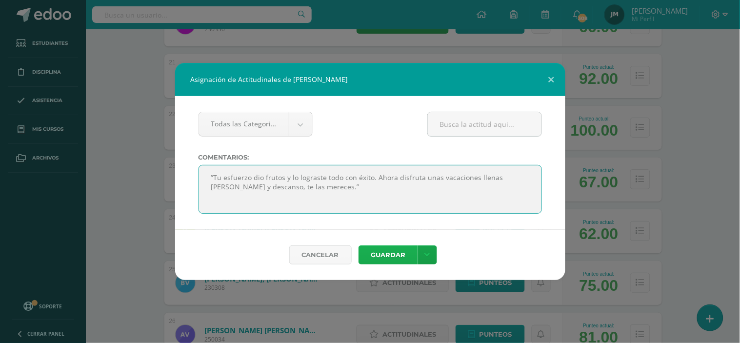
type textarea "“Tu esfuerzo dio frutos y lo lograste todo con éxito. Ahora disfruta unas vacac…"
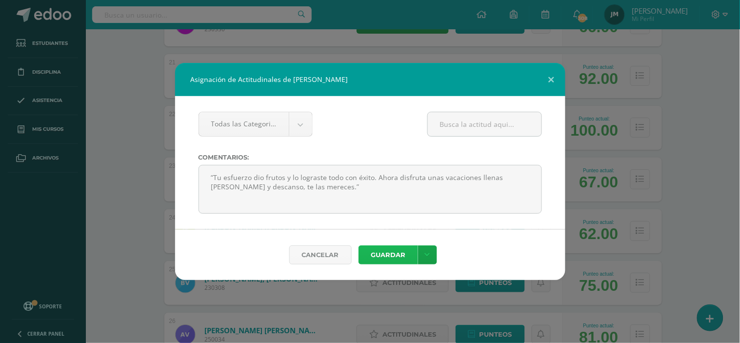
click at [388, 252] on button "Guardar" at bounding box center [387, 254] width 59 height 19
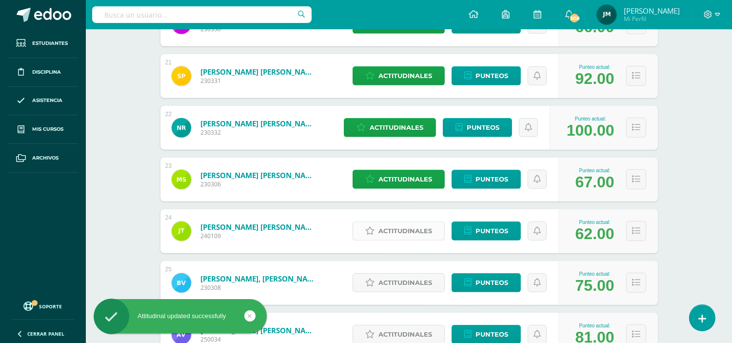
click at [416, 232] on span "Actitudinales" at bounding box center [405, 231] width 54 height 18
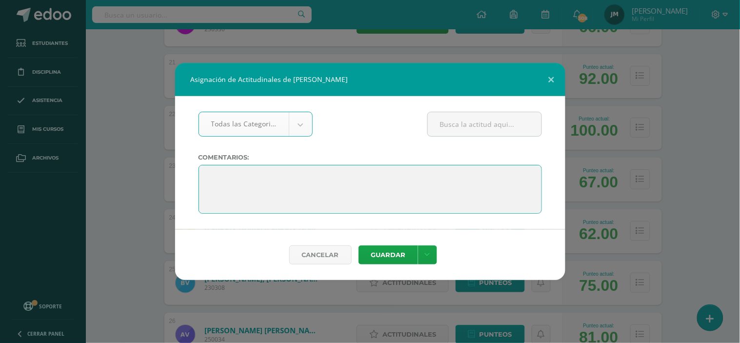
click at [344, 173] on textarea at bounding box center [369, 189] width 343 height 49
paste textarea "“Tu esfuerzo dio frutos y lo lograste todo con éxito. Ahora disfruta unas vacac…"
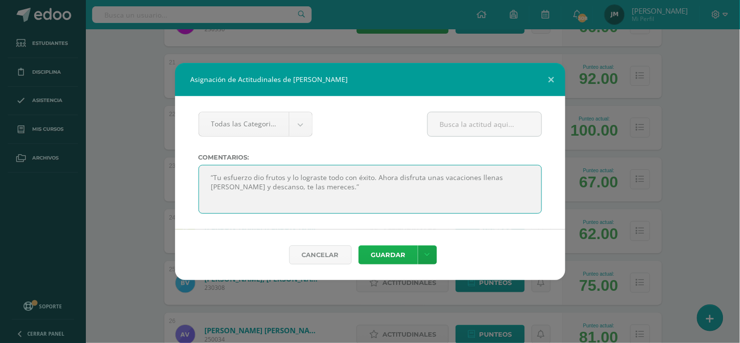
type textarea "“Tu esfuerzo dio frutos y lo lograste todo con éxito. Ahora disfruta unas vacac…"
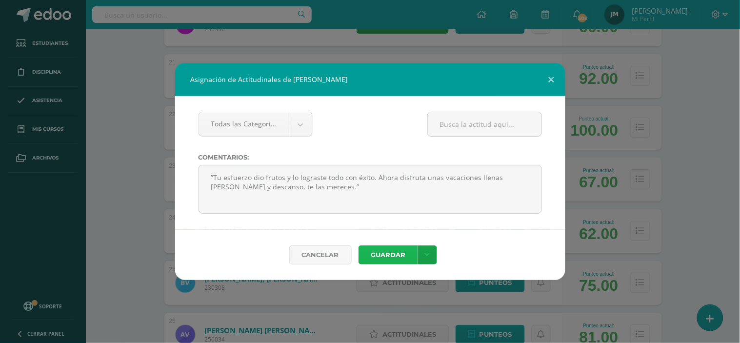
click at [395, 254] on button "Guardar" at bounding box center [387, 254] width 59 height 19
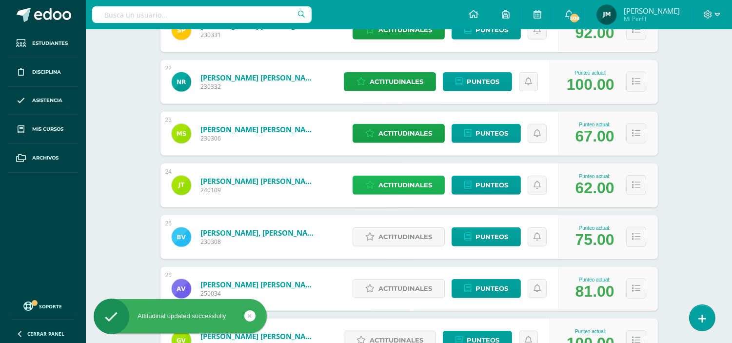
scroll to position [1300, 0]
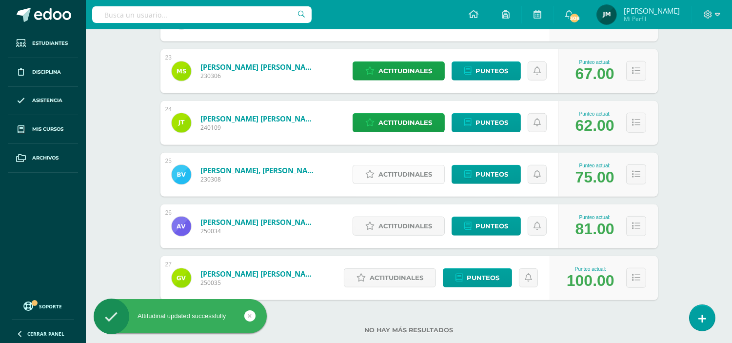
click at [392, 174] on span "Actitudinales" at bounding box center [405, 174] width 54 height 18
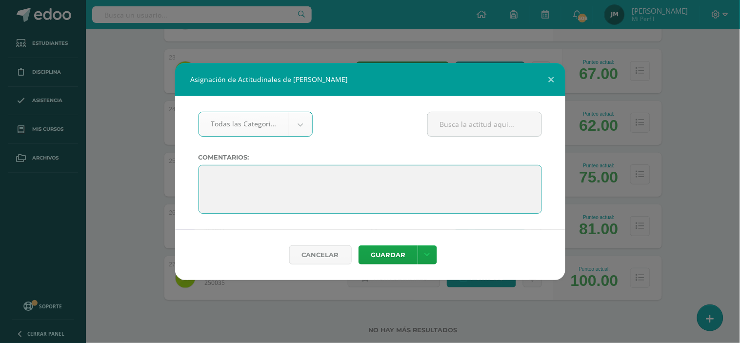
click at [308, 173] on textarea at bounding box center [369, 189] width 343 height 49
paste textarea "“Tu esfuerzo dio frutos y lo lograste todo con éxito. Ahora disfruta unas vacac…"
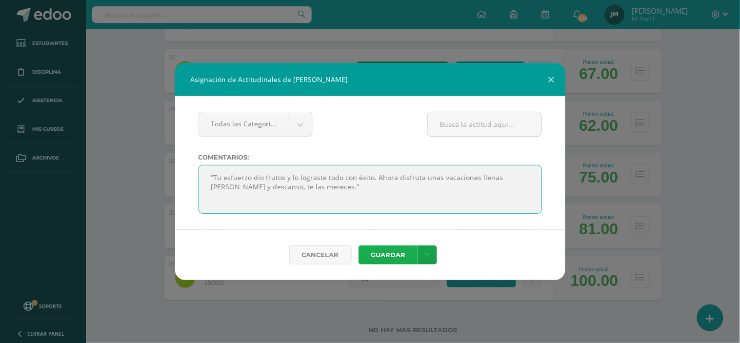
type textarea "“Tu esfuerzo dio frutos y lo lograste todo con éxito. Ahora disfruta unas vacac…"
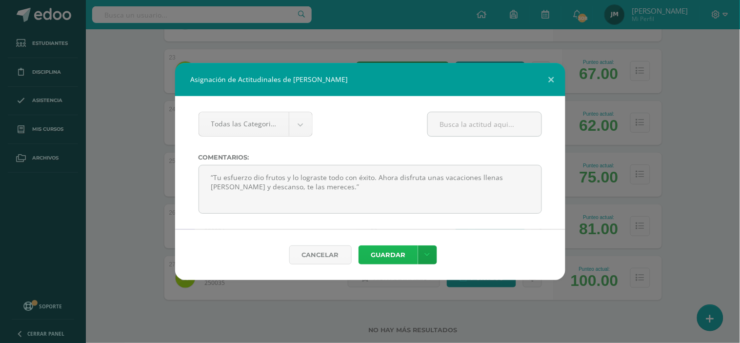
click at [393, 257] on button "Guardar" at bounding box center [387, 254] width 59 height 19
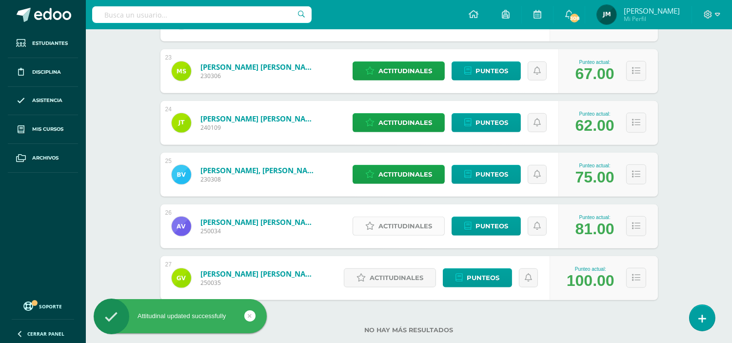
click at [389, 224] on span "Actitudinales" at bounding box center [405, 226] width 54 height 18
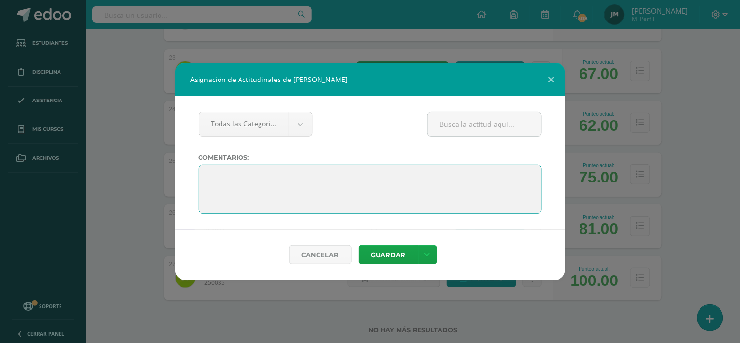
click at [380, 173] on textarea at bounding box center [369, 189] width 343 height 49
paste textarea "“Tu esfuerzo dio frutos y lo lograste todo con éxito. Ahora disfruta unas vacac…"
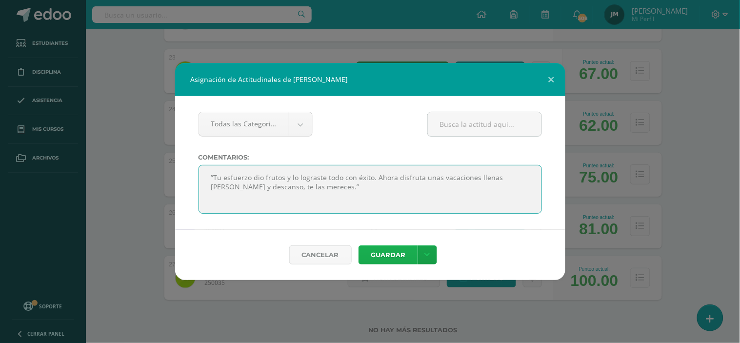
type textarea "“Tu esfuerzo dio frutos y lo lograste todo con éxito. Ahora disfruta unas vacac…"
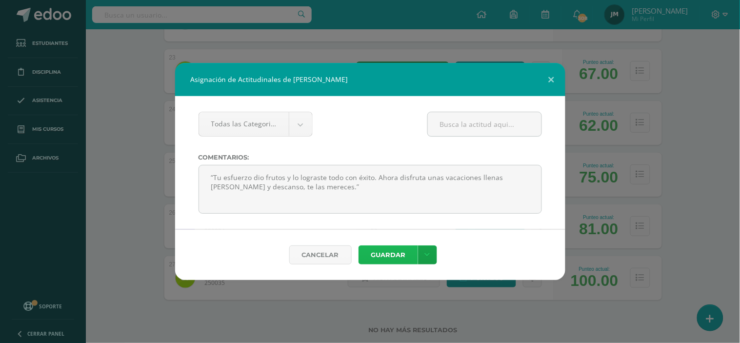
click at [383, 259] on button "Guardar" at bounding box center [387, 254] width 59 height 19
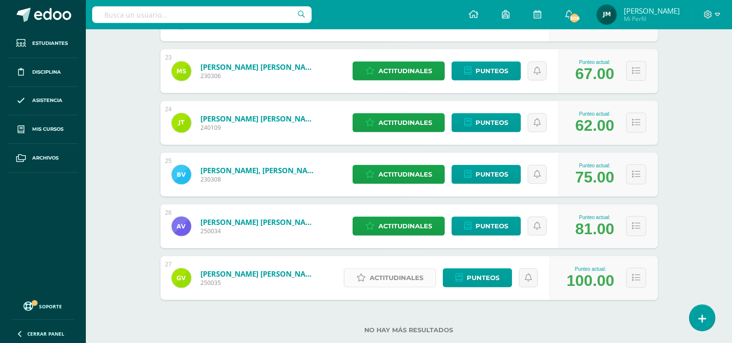
click at [392, 280] on span "Actitudinales" at bounding box center [397, 278] width 54 height 18
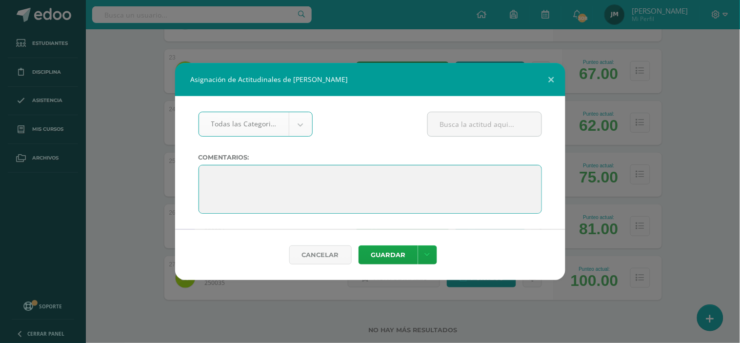
click at [329, 171] on textarea at bounding box center [369, 189] width 343 height 49
paste textarea "“Terminaste el ciclo con excelencia. Que estas vacaciones sean el premio a tu c…"
type textarea "“Terminaste el ciclo con excelencia. Que estas vacaciones sean el premio a tu c…"
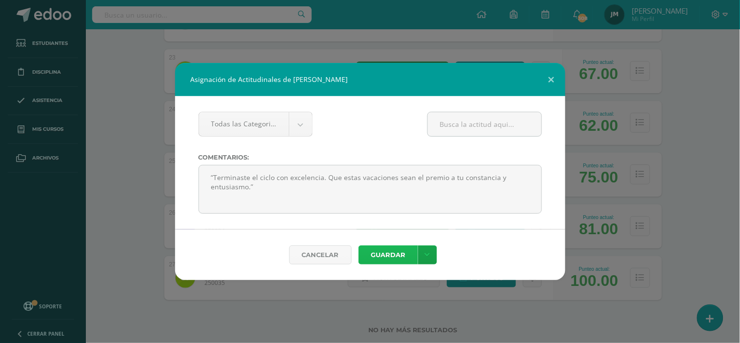
click at [395, 259] on button "Guardar" at bounding box center [387, 254] width 59 height 19
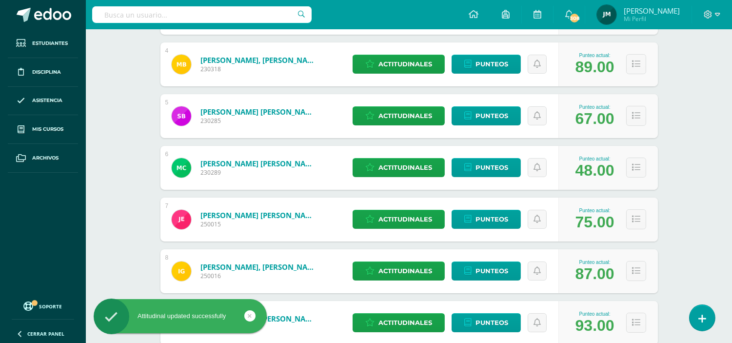
scroll to position [0, 0]
